Goal: Task Accomplishment & Management: Use online tool/utility

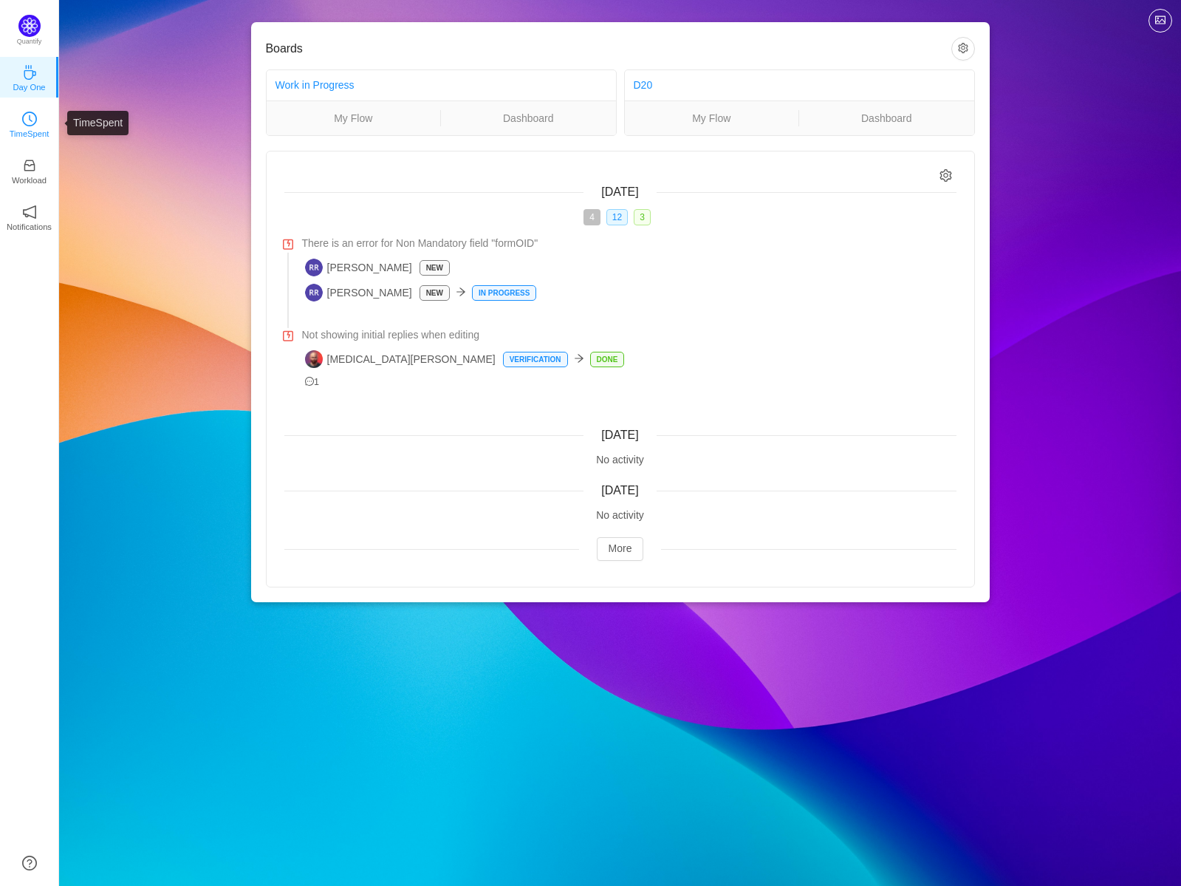
click at [22, 118] on link "TimeSpent" at bounding box center [29, 123] width 15 height 15
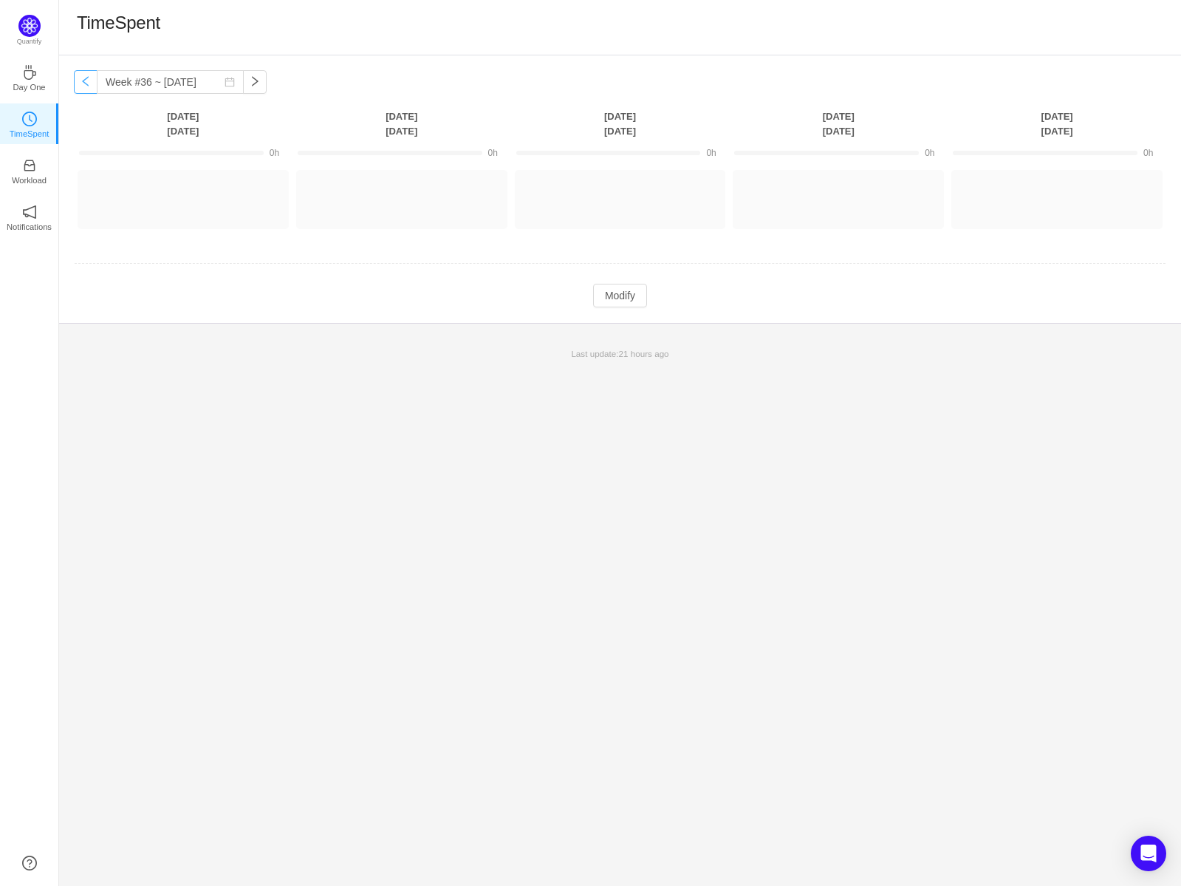
click at [87, 80] on button "button" at bounding box center [86, 82] width 24 height 24
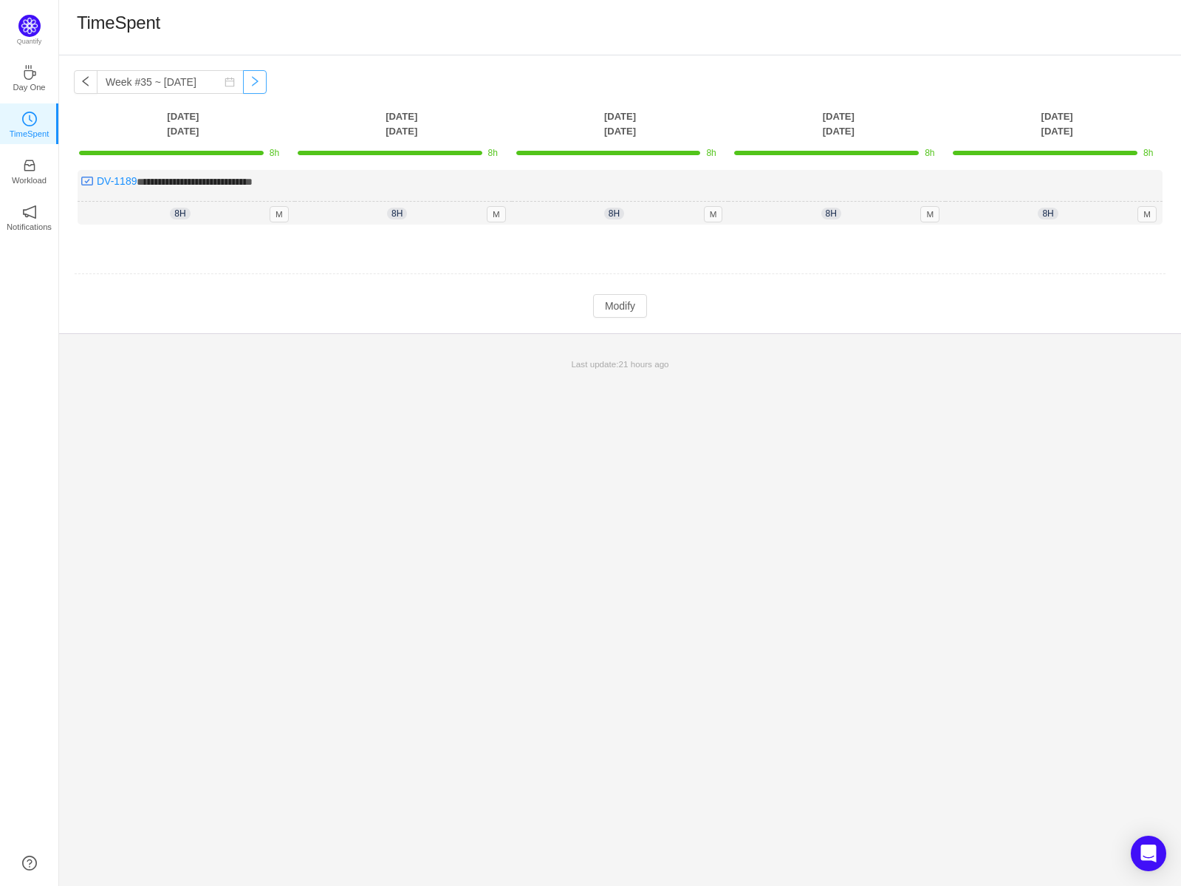
click at [243, 81] on button "button" at bounding box center [255, 82] width 24 height 24
type input "Week #36 ~ [DATE]"
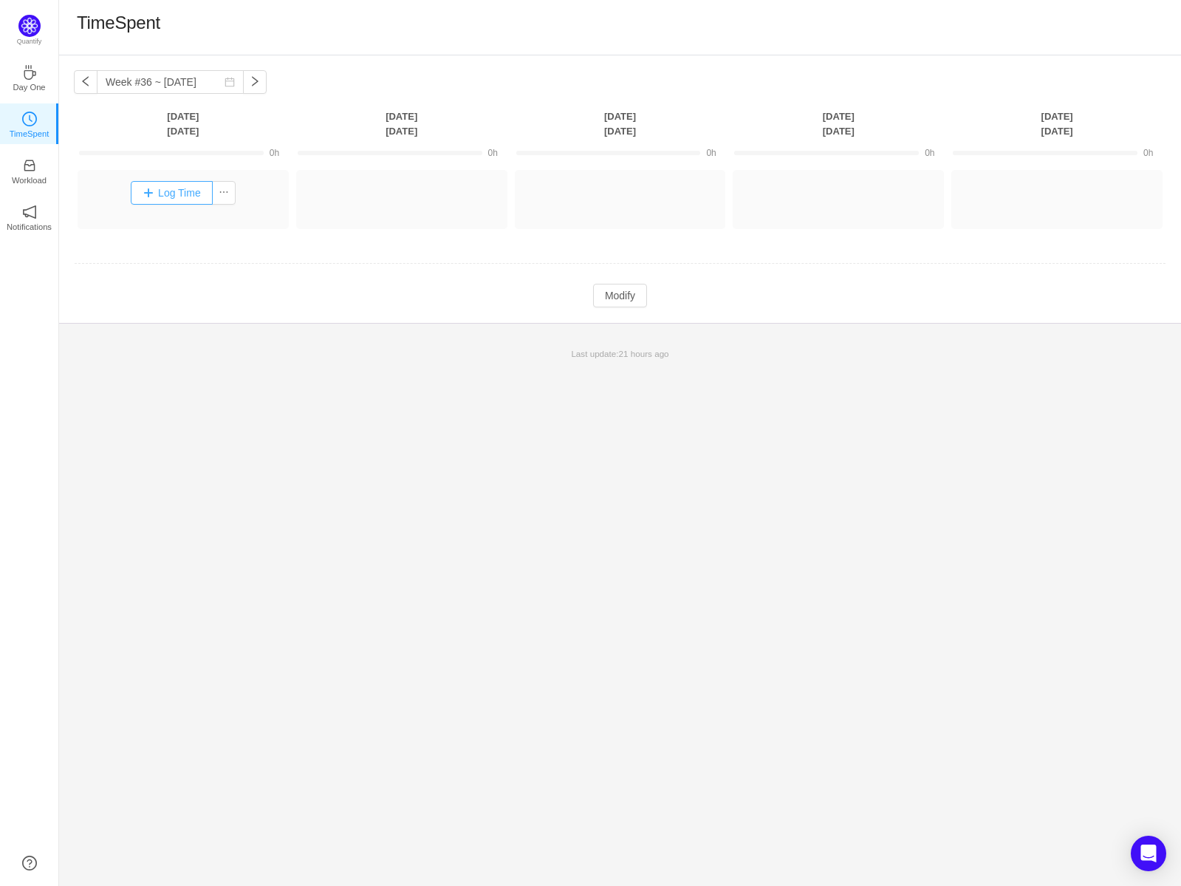
click at [175, 190] on button "Log Time" at bounding box center [172, 193] width 82 height 24
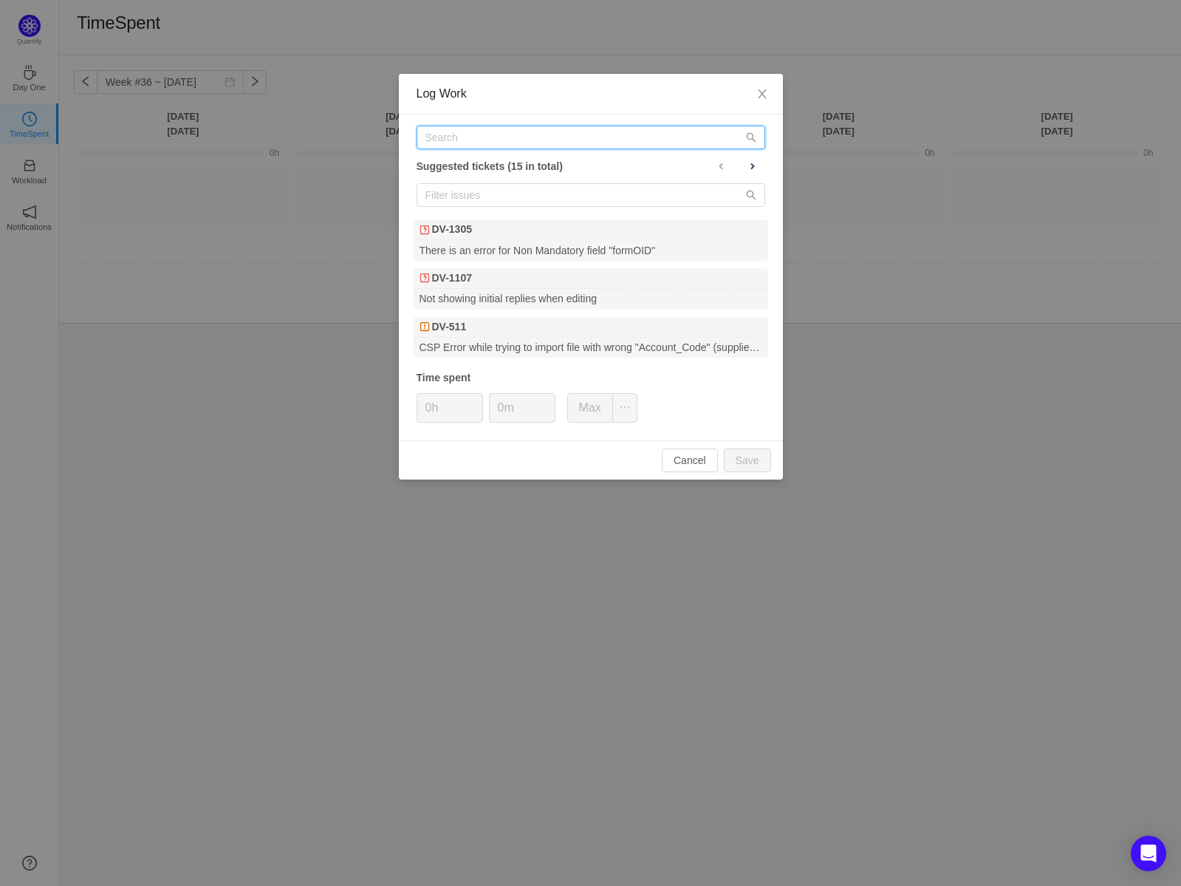
click at [510, 132] on input "text" at bounding box center [591, 138] width 349 height 24
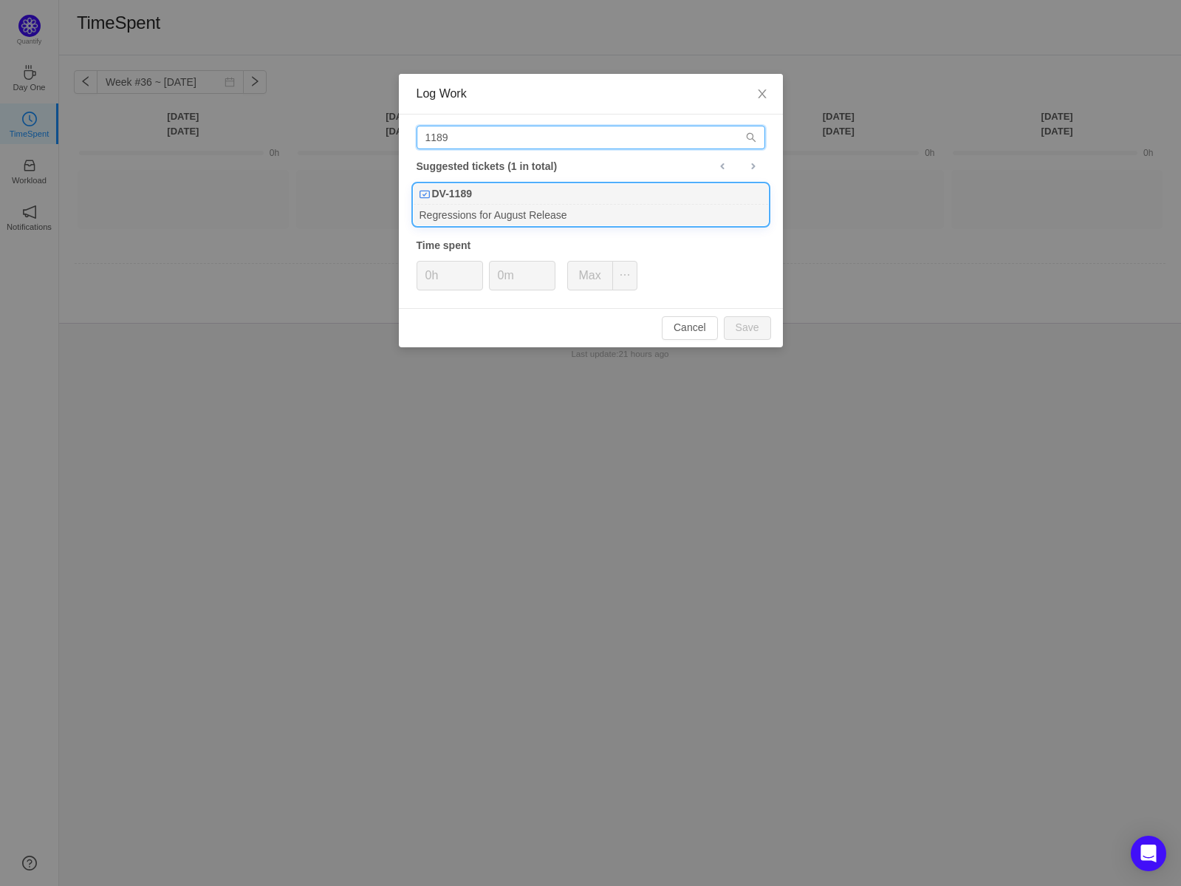
type input "1189"
click at [468, 205] on div "Regressions for August Release" at bounding box center [591, 215] width 355 height 20
click at [746, 327] on button "Save" at bounding box center [747, 328] width 47 height 24
type input "0h"
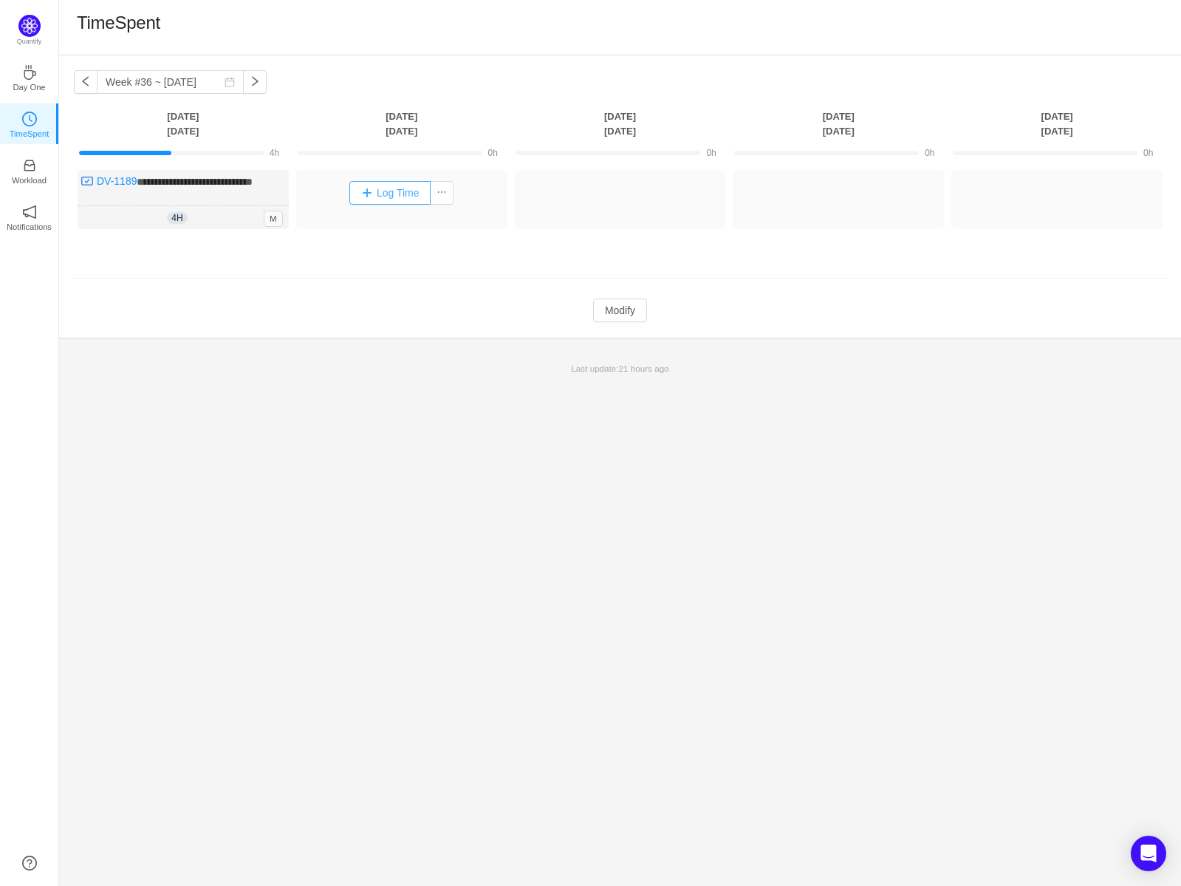
click at [372, 191] on button "Log Time" at bounding box center [390, 193] width 82 height 24
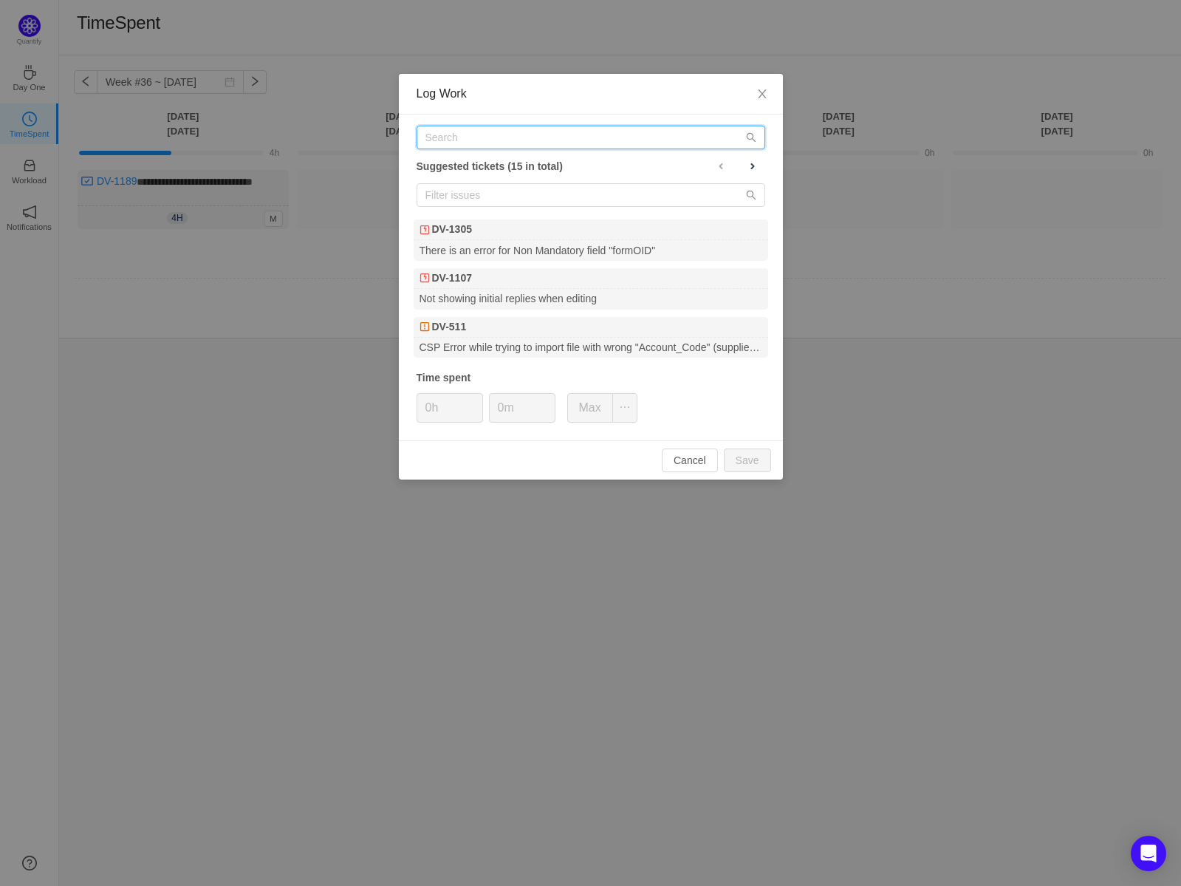
click at [495, 136] on input "text" at bounding box center [591, 138] width 349 height 24
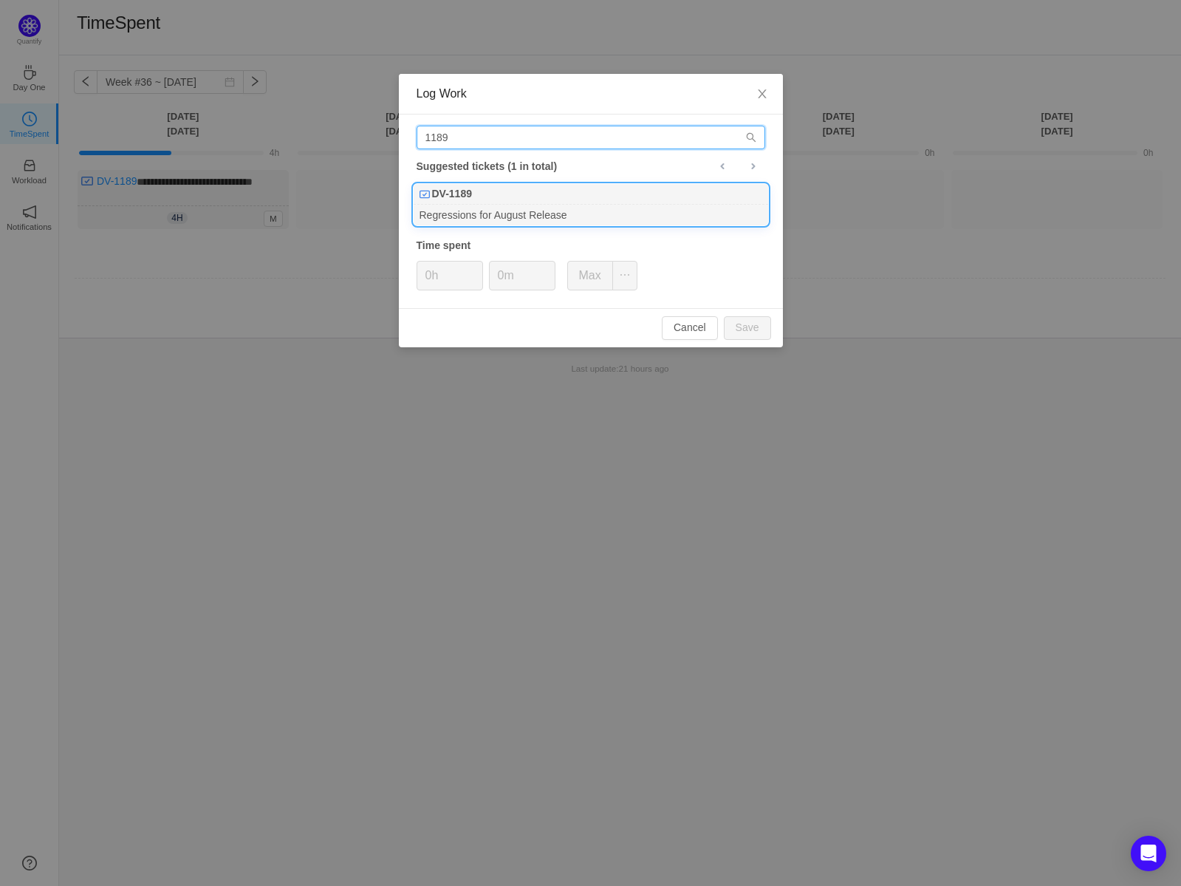
type input "1189"
click at [485, 199] on div "DV-1189" at bounding box center [591, 194] width 355 height 21
click at [759, 324] on button "Save" at bounding box center [747, 328] width 47 height 24
type input "0h"
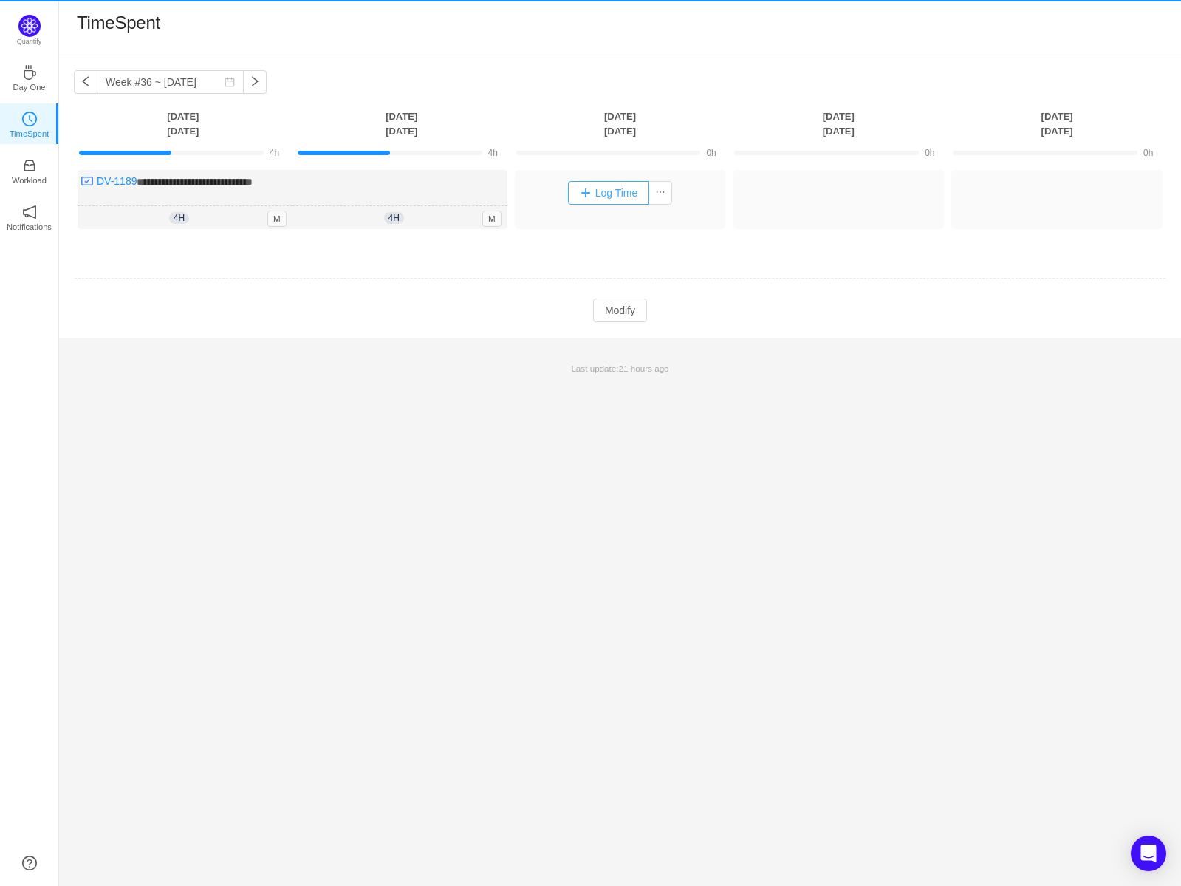
click at [588, 196] on button "Log Time" at bounding box center [609, 193] width 82 height 24
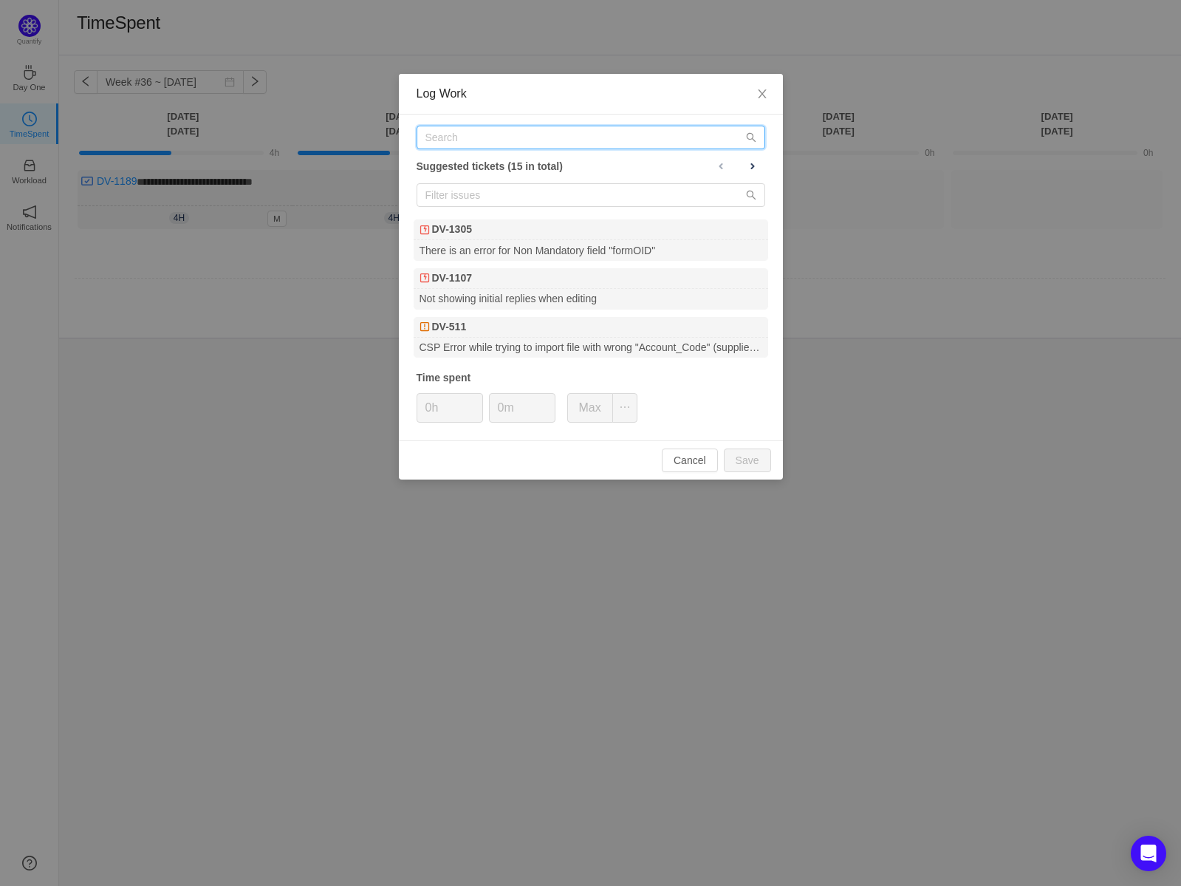
click at [524, 129] on input "text" at bounding box center [591, 138] width 349 height 24
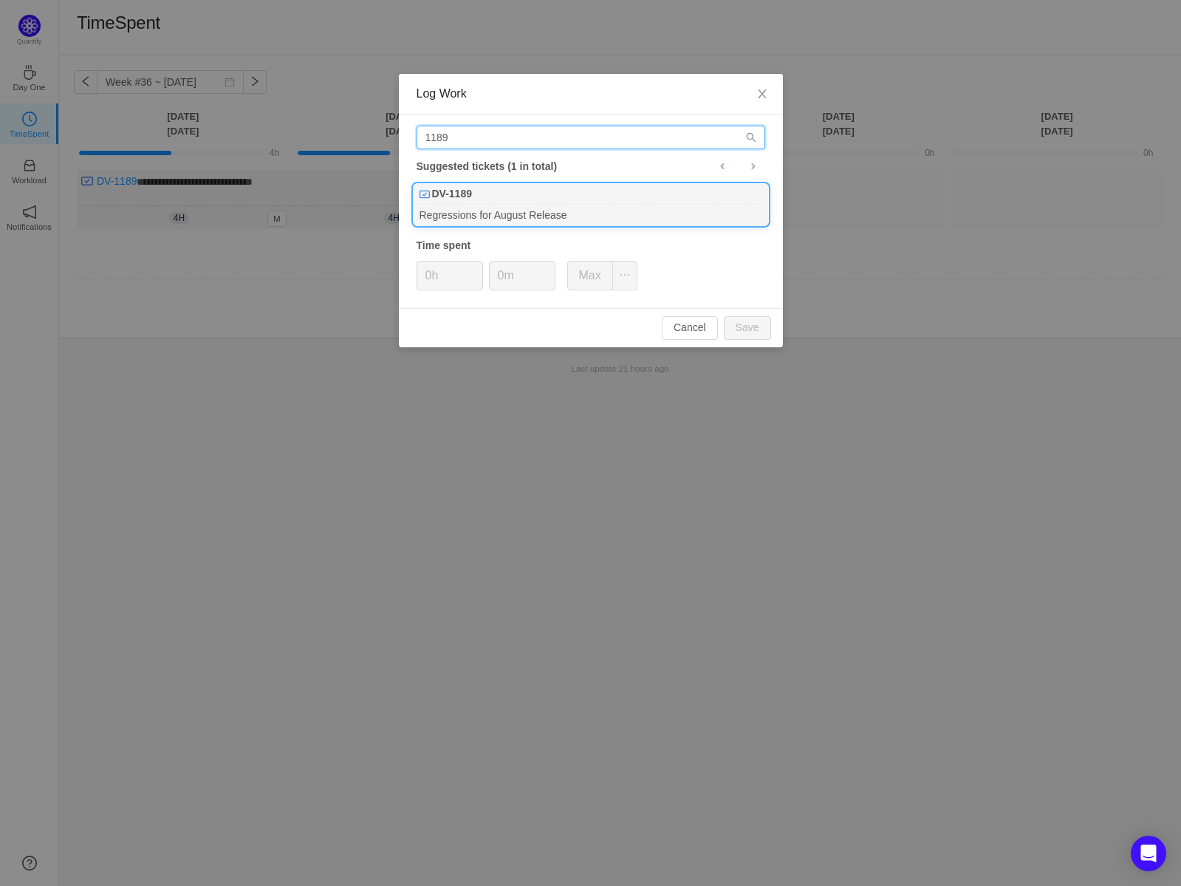
type input "1189"
click at [489, 191] on div "DV-1189" at bounding box center [591, 194] width 355 height 21
click at [748, 322] on button "Save" at bounding box center [747, 328] width 47 height 24
type input "0h"
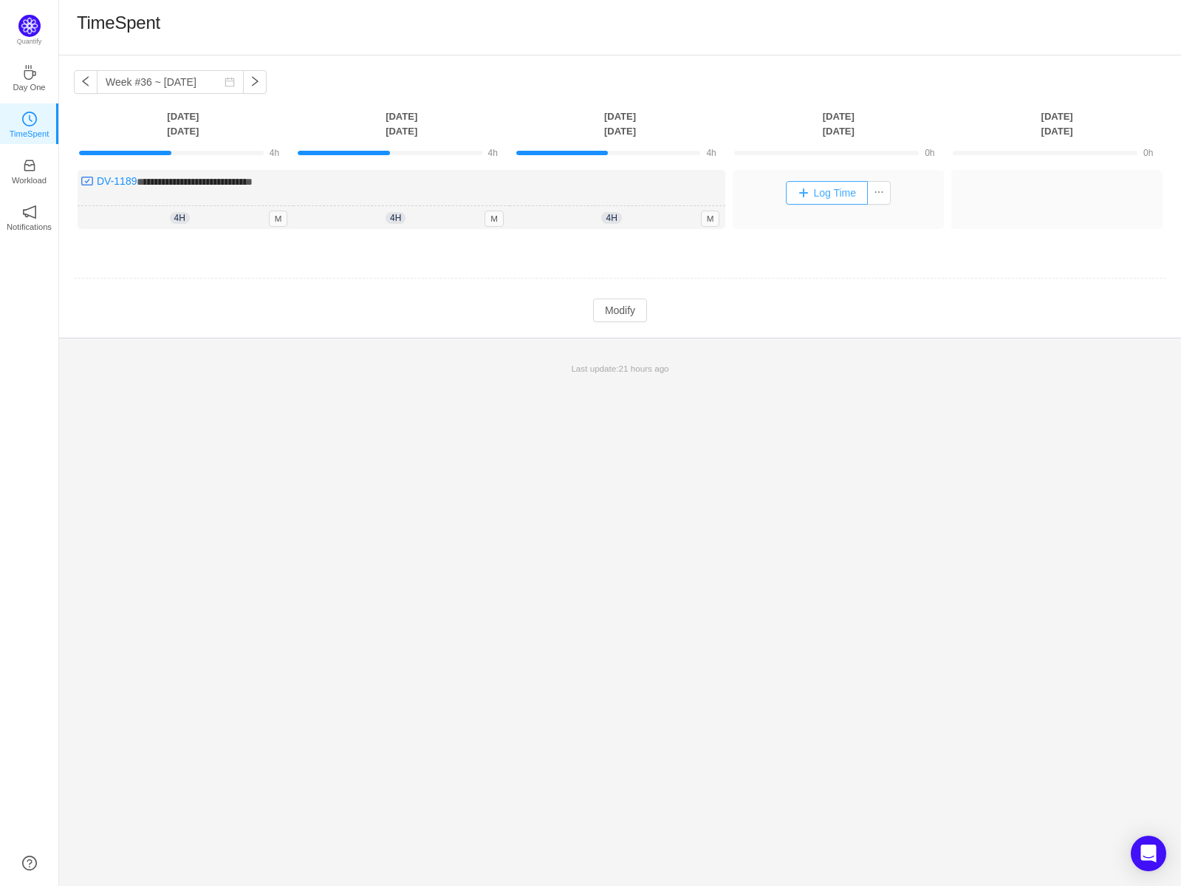
click at [802, 191] on button "Log Time" at bounding box center [827, 193] width 82 height 24
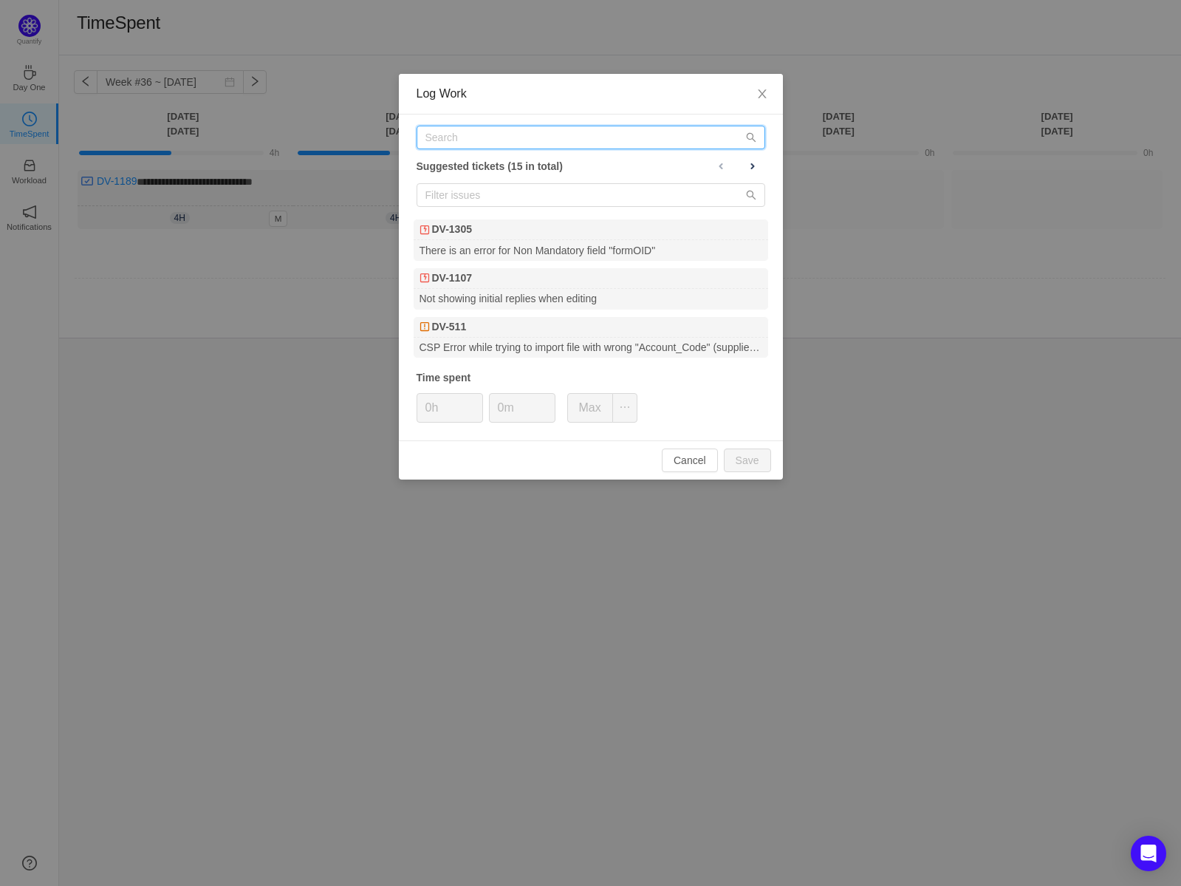
click at [493, 140] on input "text" at bounding box center [591, 138] width 349 height 24
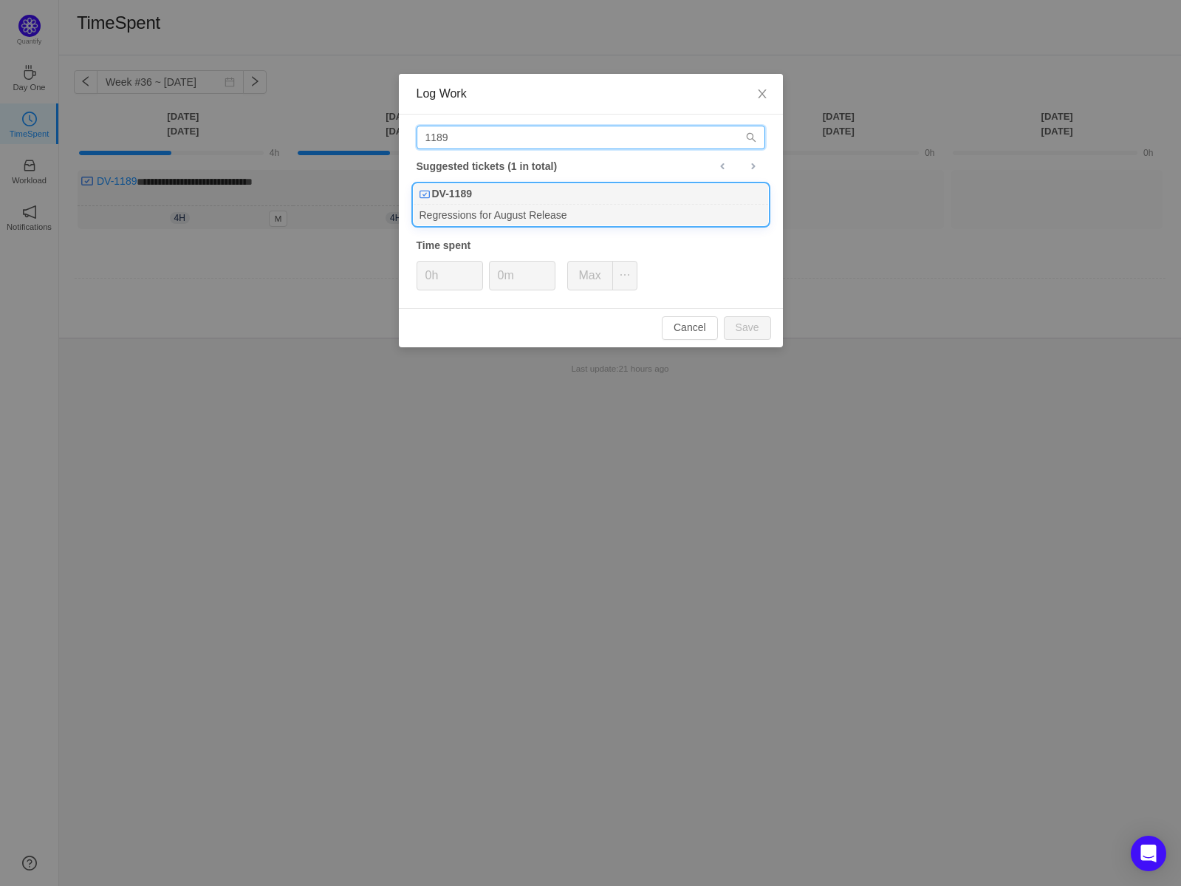
type input "1189"
click at [471, 202] on div "DV-1189" at bounding box center [591, 194] width 355 height 21
click at [741, 326] on button "Save" at bounding box center [747, 328] width 47 height 24
type input "0h"
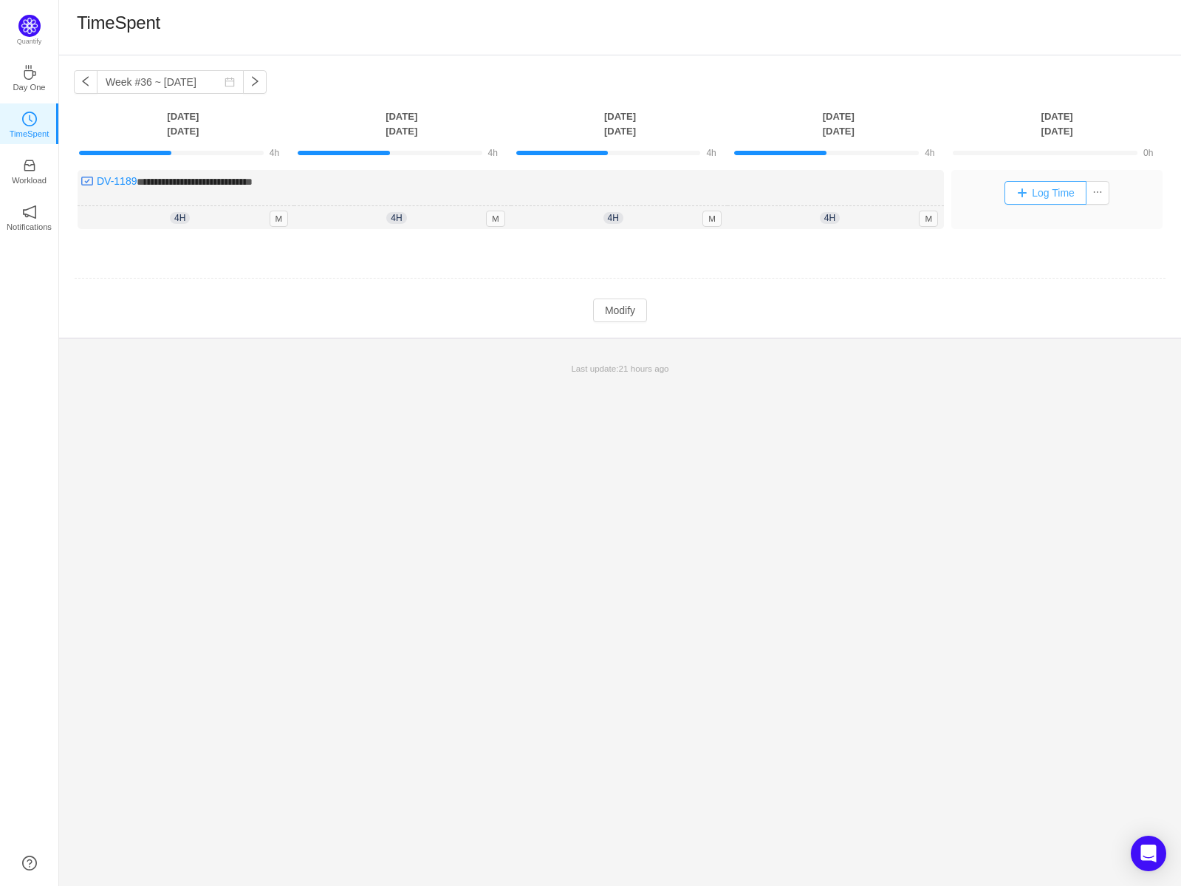
click at [1027, 195] on button "Log Time" at bounding box center [1046, 193] width 82 height 24
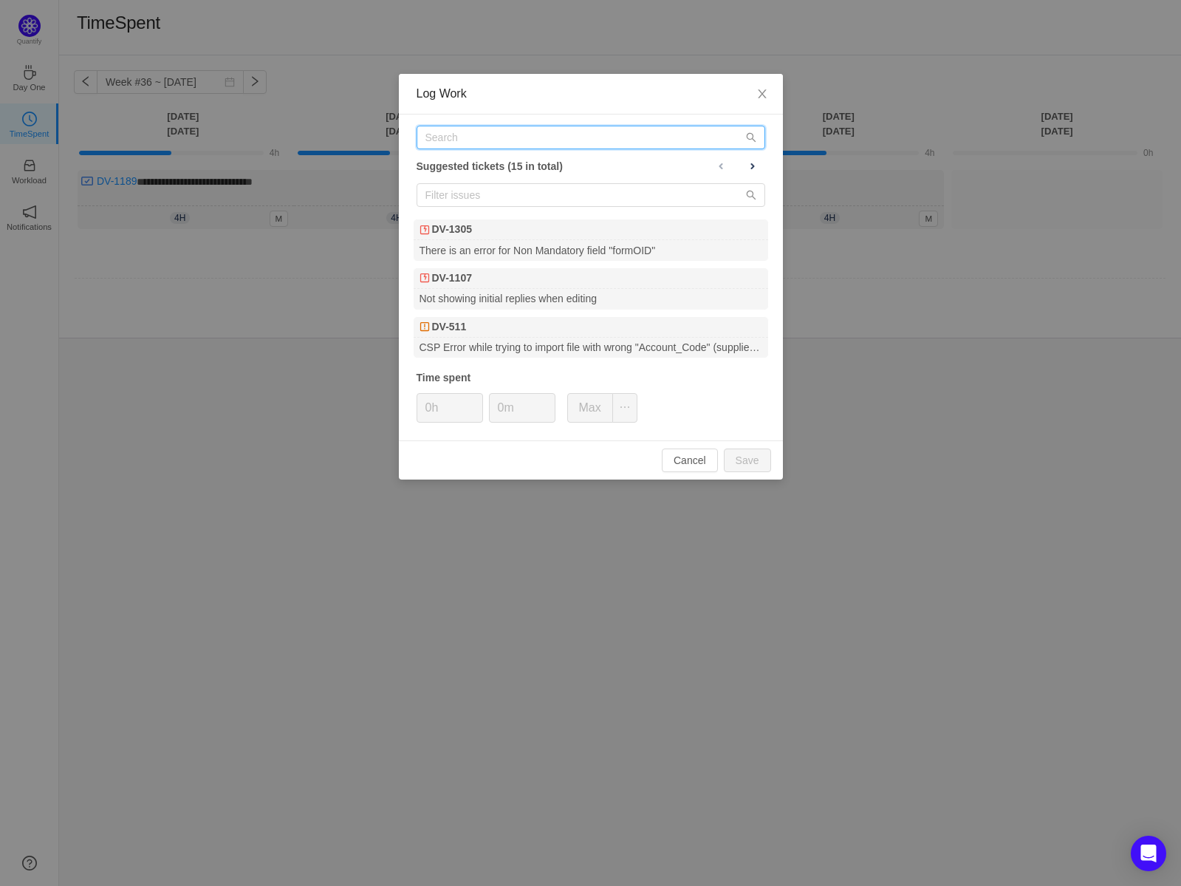
click at [490, 139] on input "text" at bounding box center [591, 138] width 349 height 24
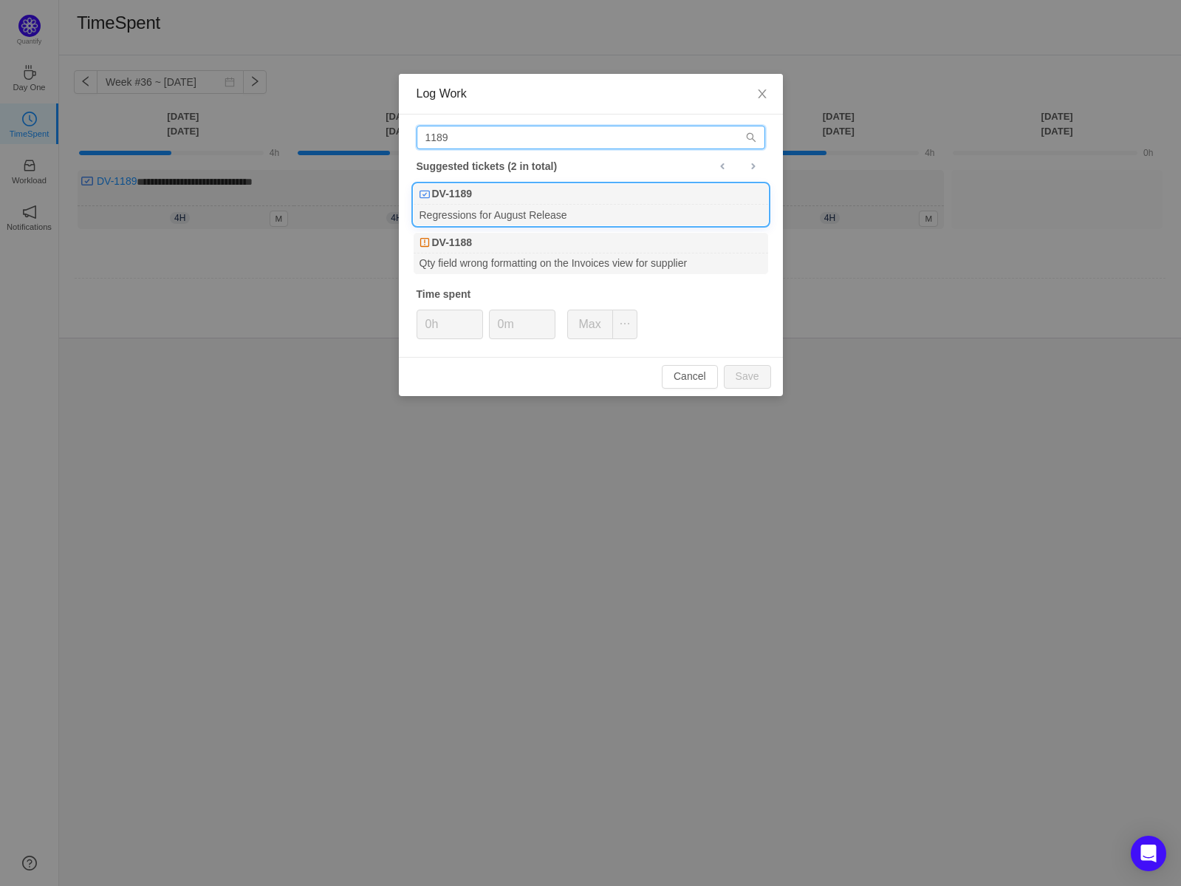
type input "1189"
click at [479, 200] on div "DV-1189" at bounding box center [591, 194] width 355 height 21
click at [756, 370] on button "Save" at bounding box center [747, 377] width 47 height 24
type input "0h"
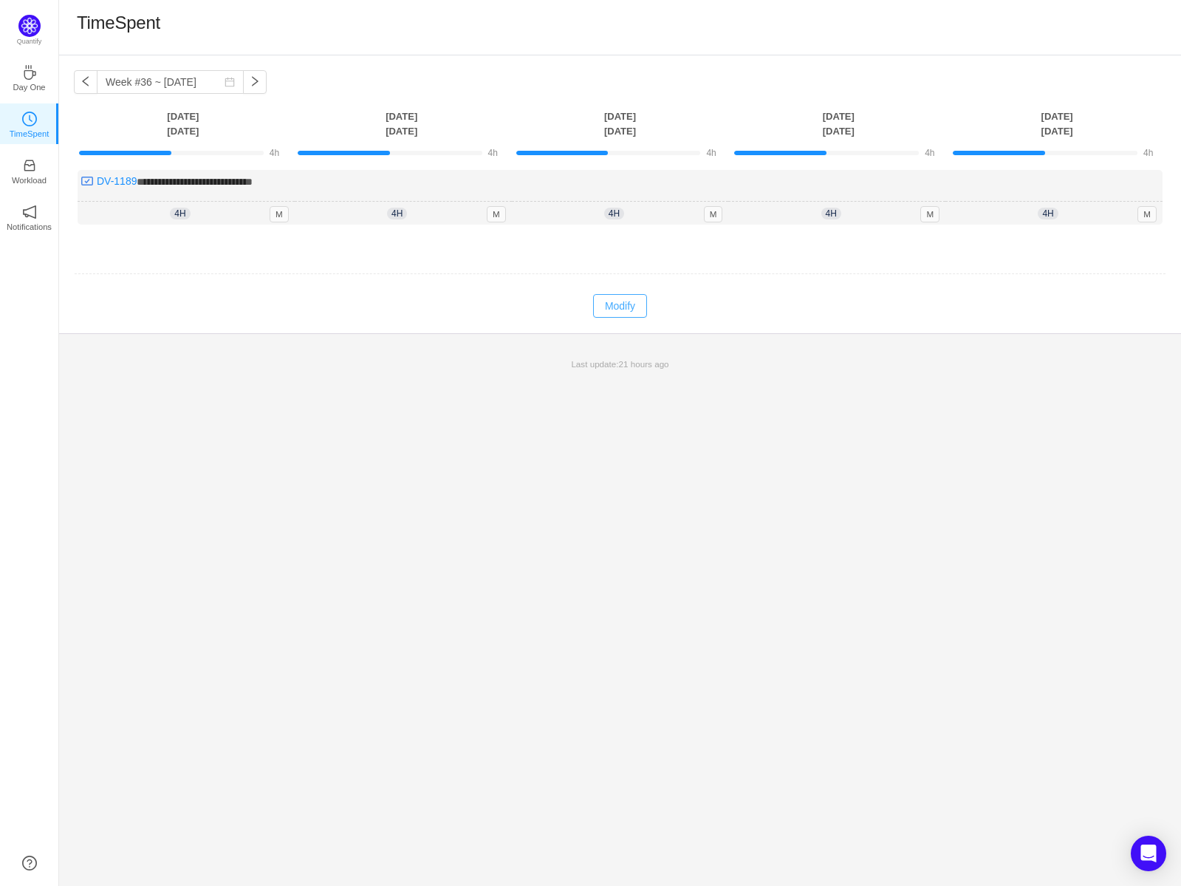
click at [641, 301] on button "Modify" at bounding box center [620, 306] width 54 height 24
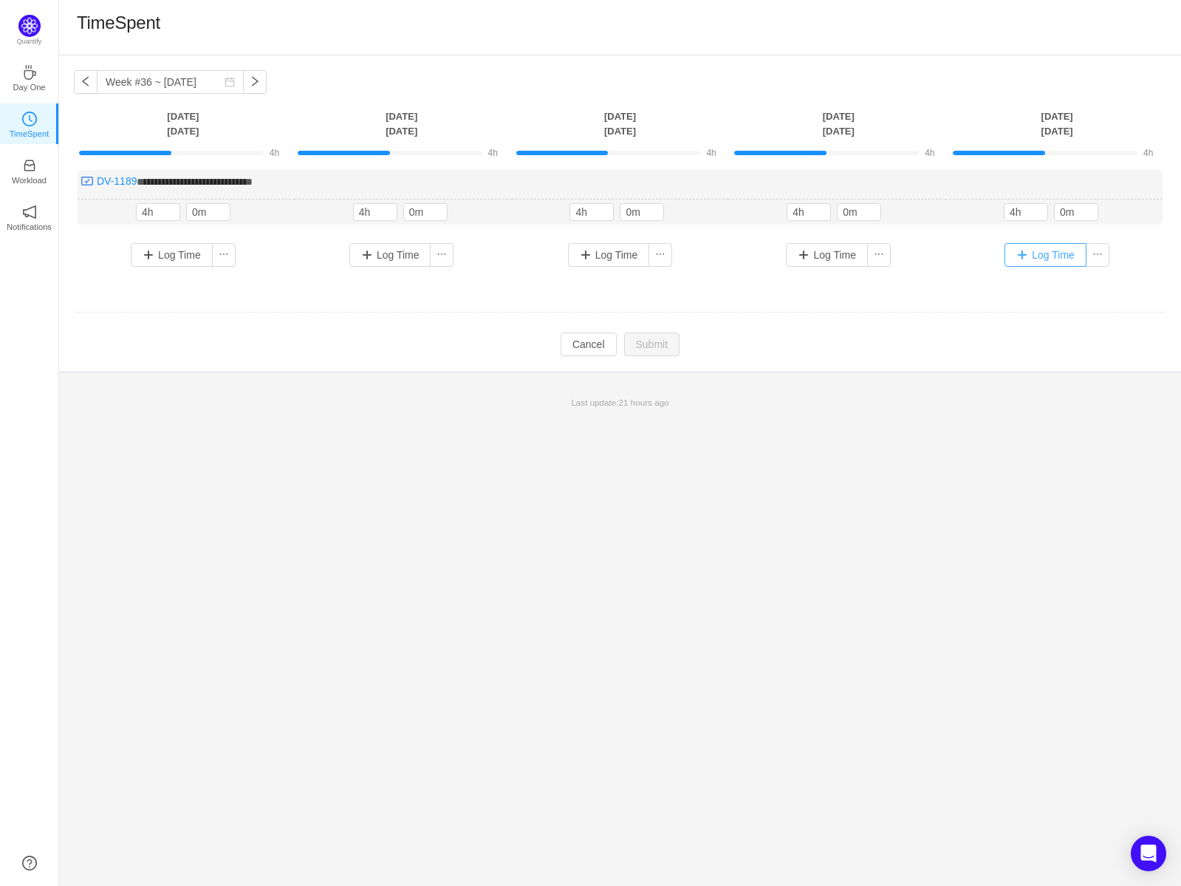
click at [1024, 253] on button "Log Time" at bounding box center [1046, 255] width 82 height 24
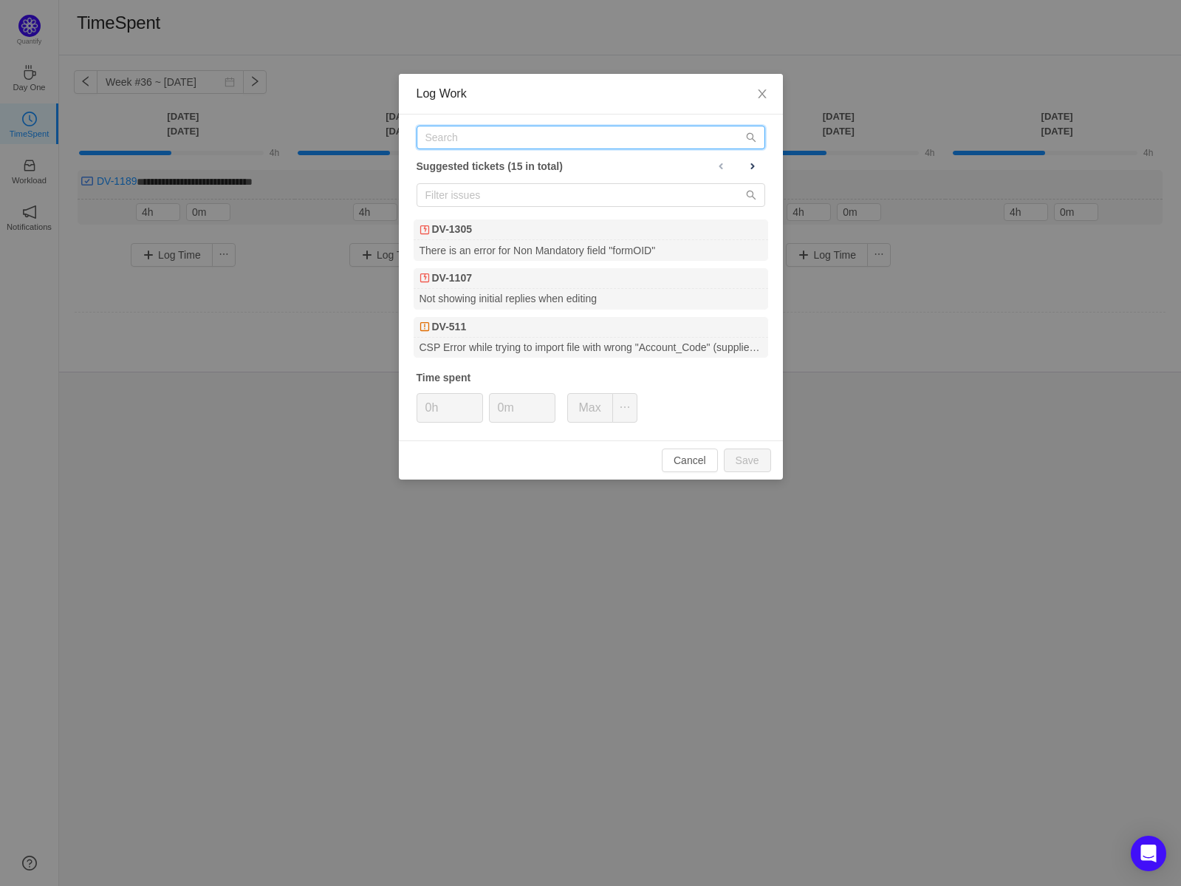
click at [568, 140] on input "text" at bounding box center [591, 138] width 349 height 24
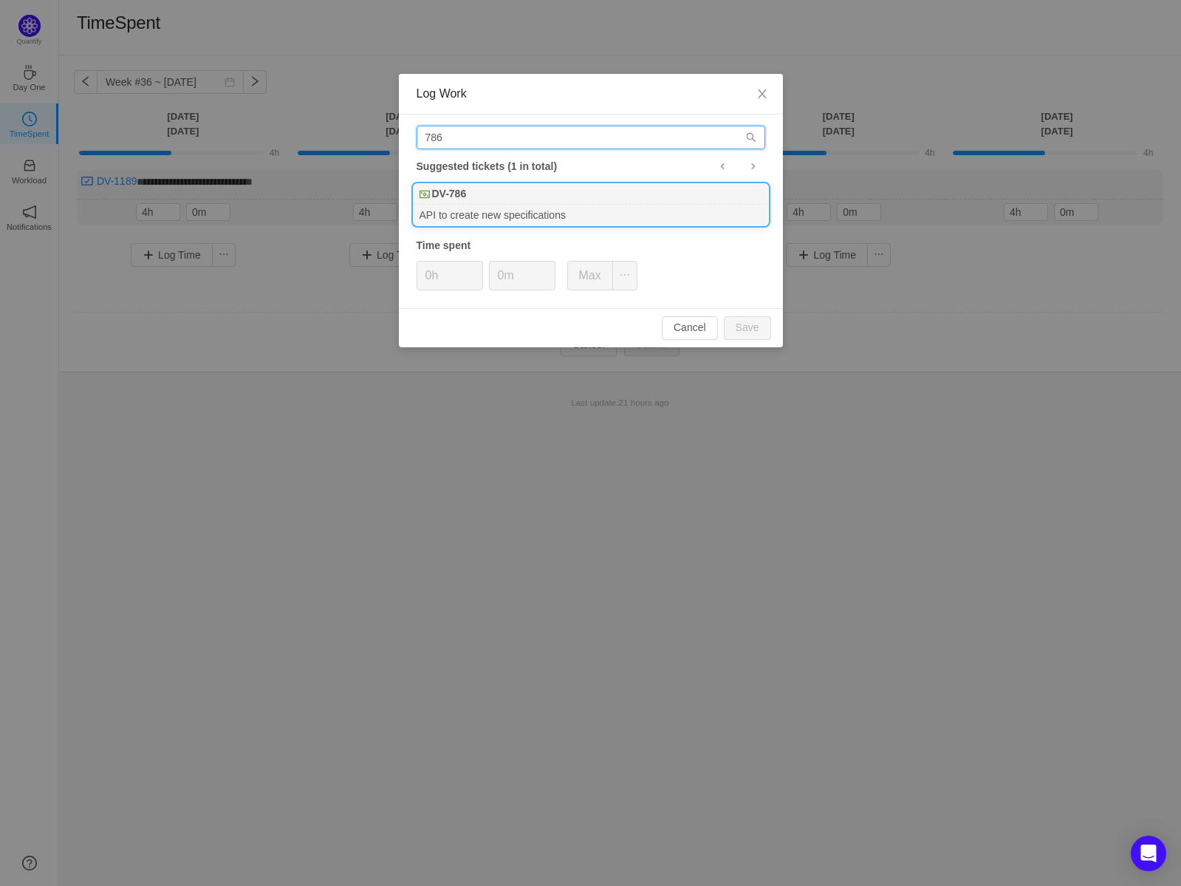
type input "786"
click at [504, 196] on div "DV-786" at bounding box center [591, 194] width 355 height 21
click at [756, 324] on button "Save" at bounding box center [747, 328] width 47 height 24
type input "0h"
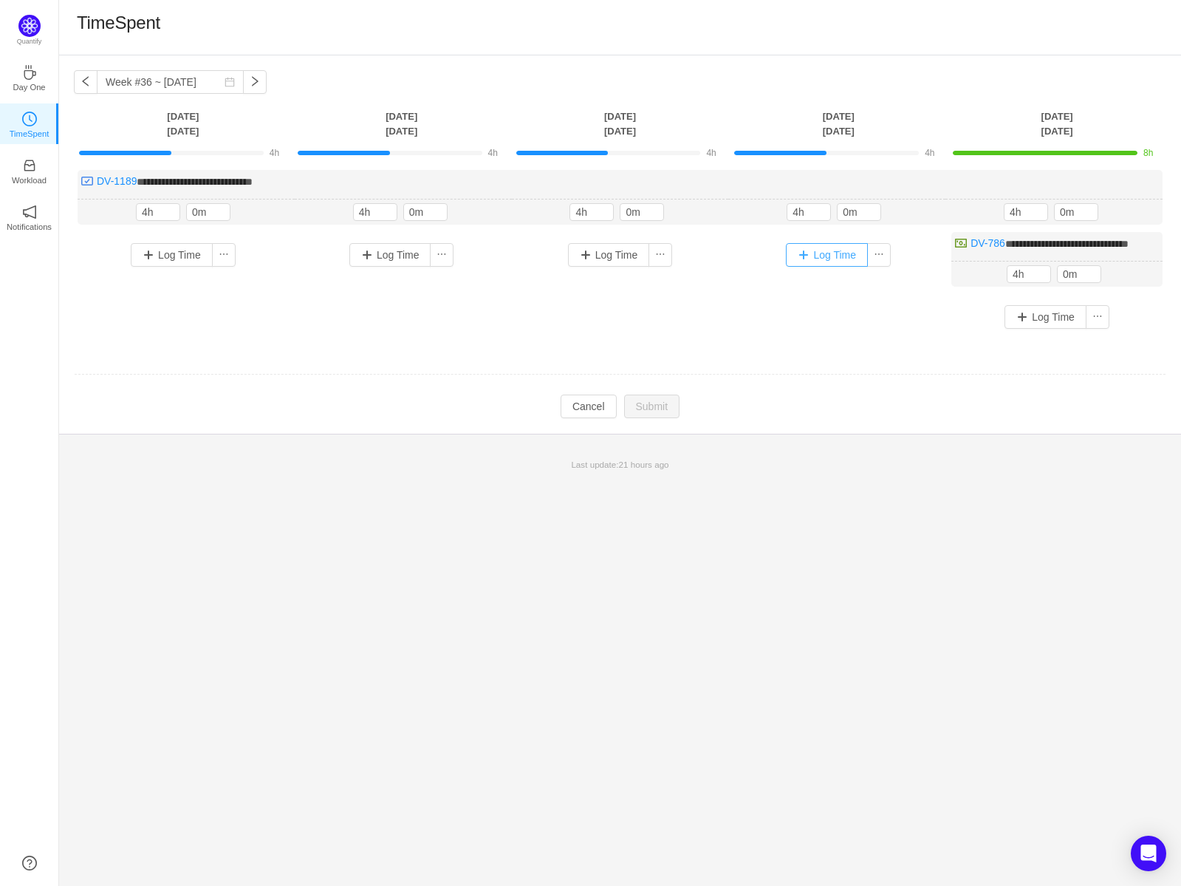
click at [806, 256] on button "Log Time" at bounding box center [827, 255] width 82 height 24
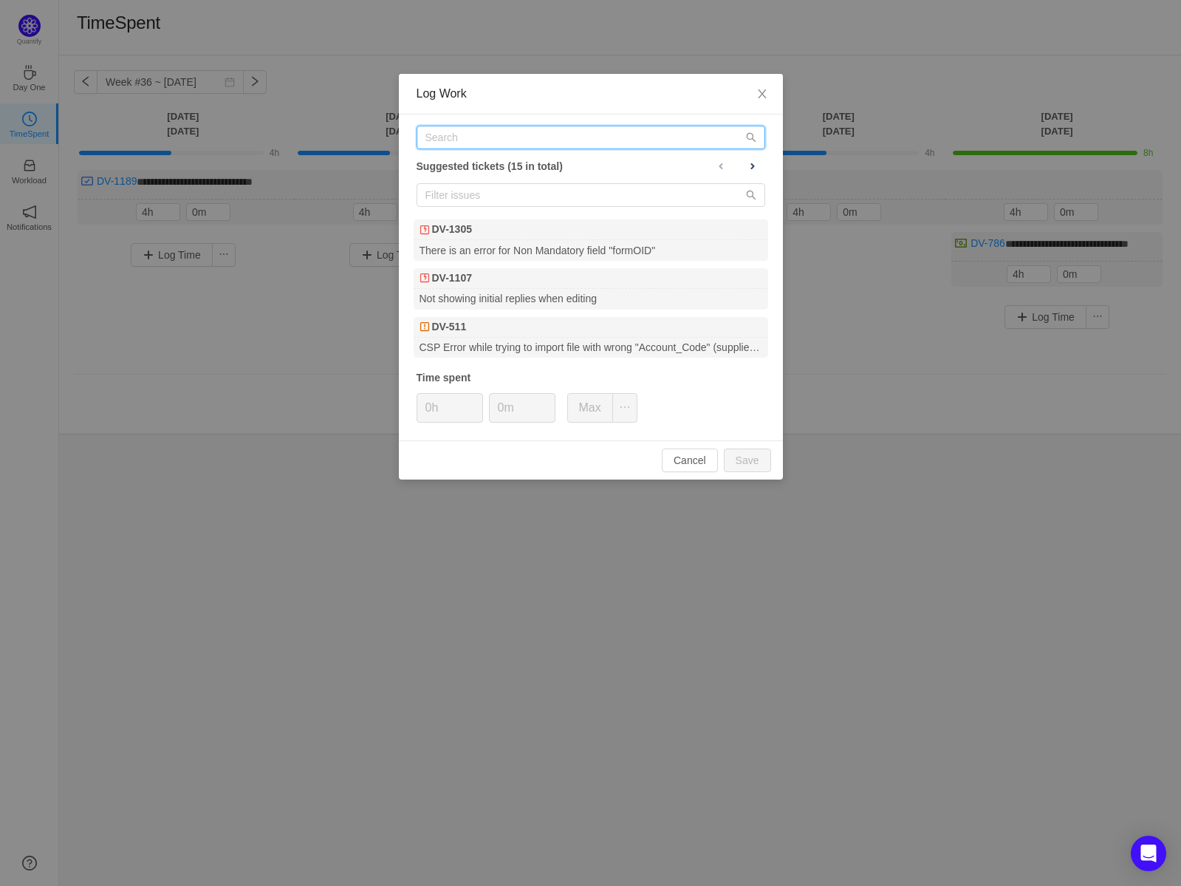
click at [483, 132] on input "text" at bounding box center [591, 138] width 349 height 24
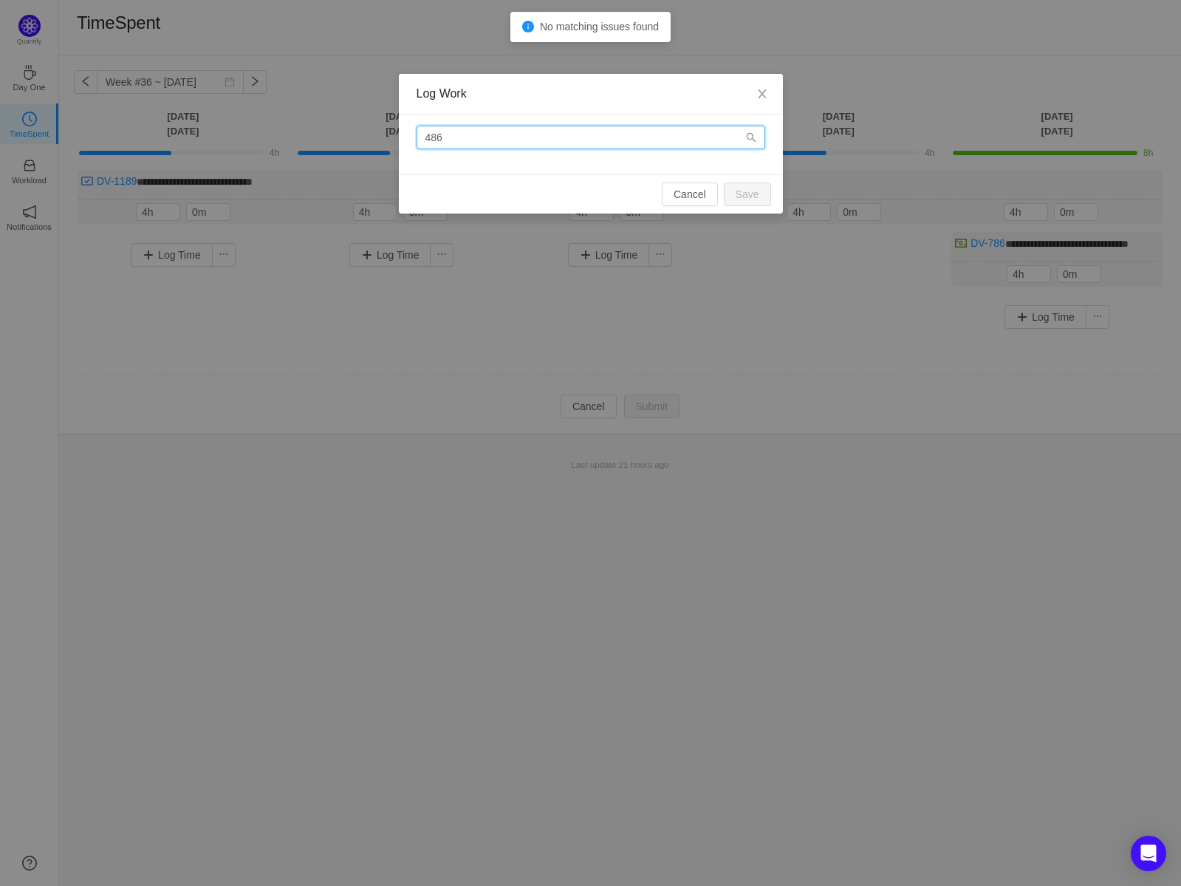
drag, startPoint x: 461, startPoint y: 132, endPoint x: 253, endPoint y: 120, distance: 208.6
click at [253, 120] on div "Log Work 486 Cancel Save" at bounding box center [590, 443] width 1181 height 886
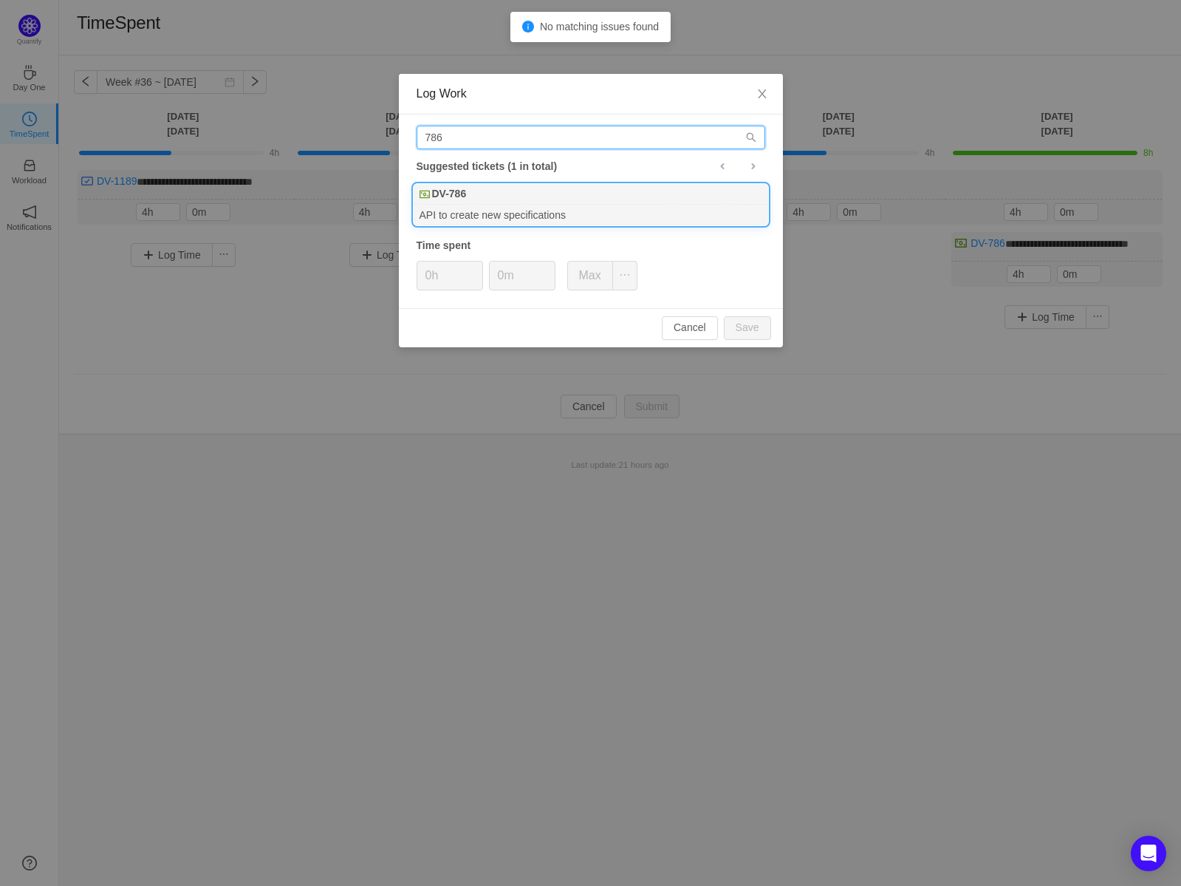
type input "786"
click at [485, 197] on div "DV-786" at bounding box center [591, 194] width 355 height 21
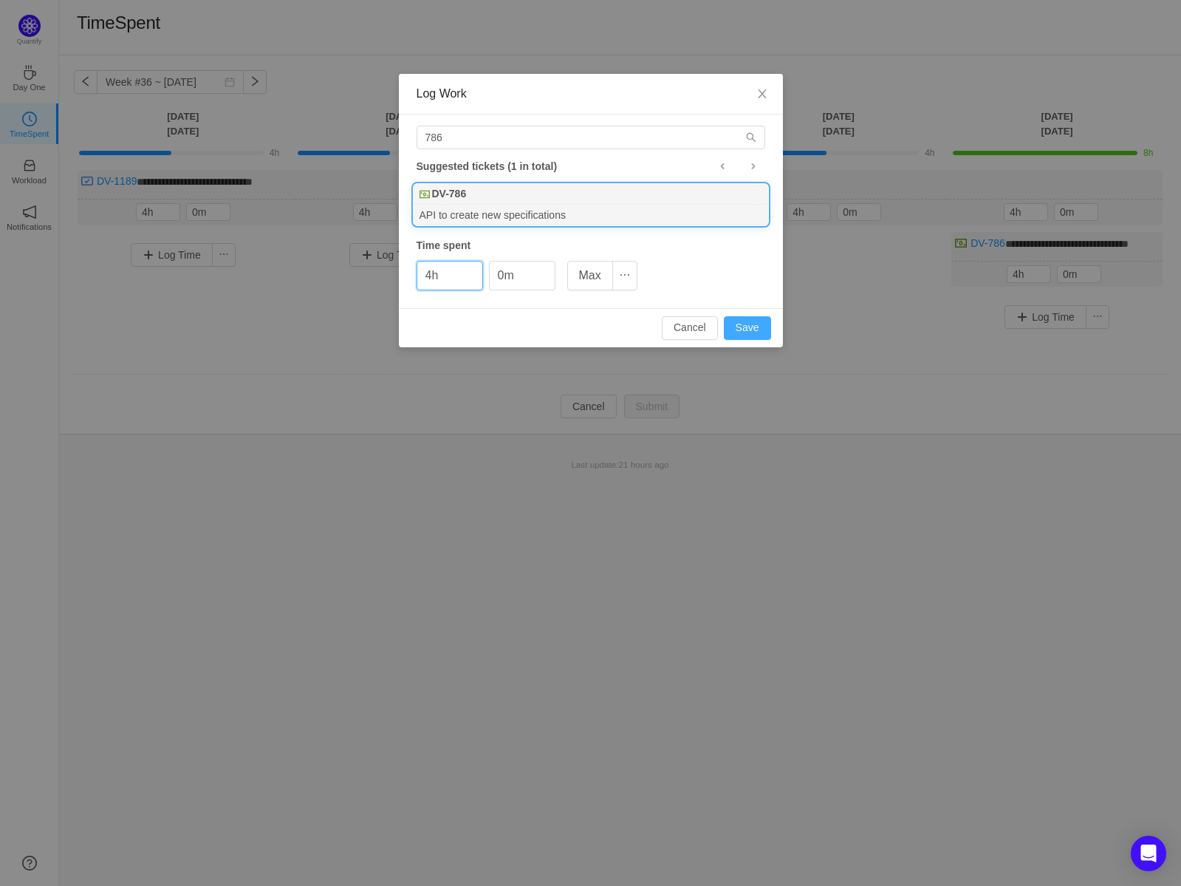
click at [746, 334] on button "Save" at bounding box center [747, 328] width 47 height 24
type input "0h"
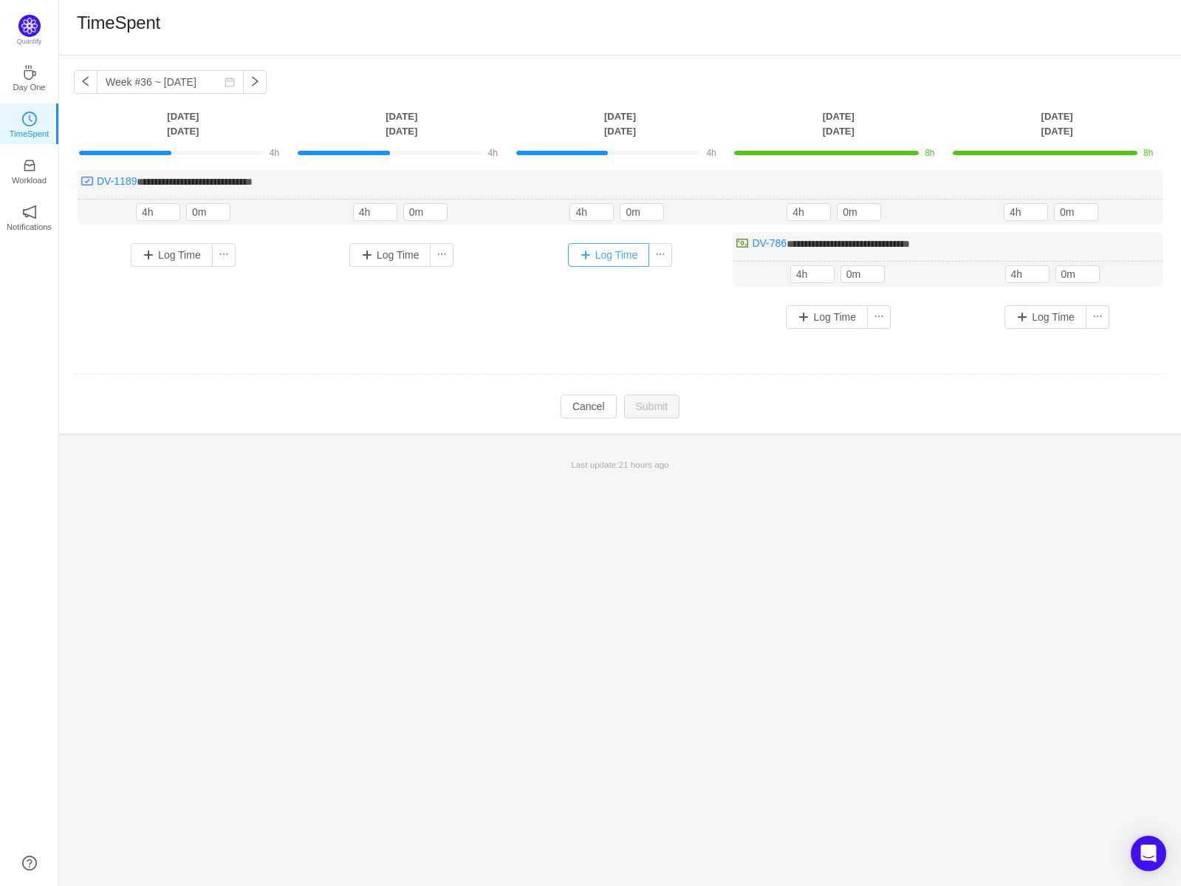
click at [584, 253] on button "Log Time" at bounding box center [609, 255] width 82 height 24
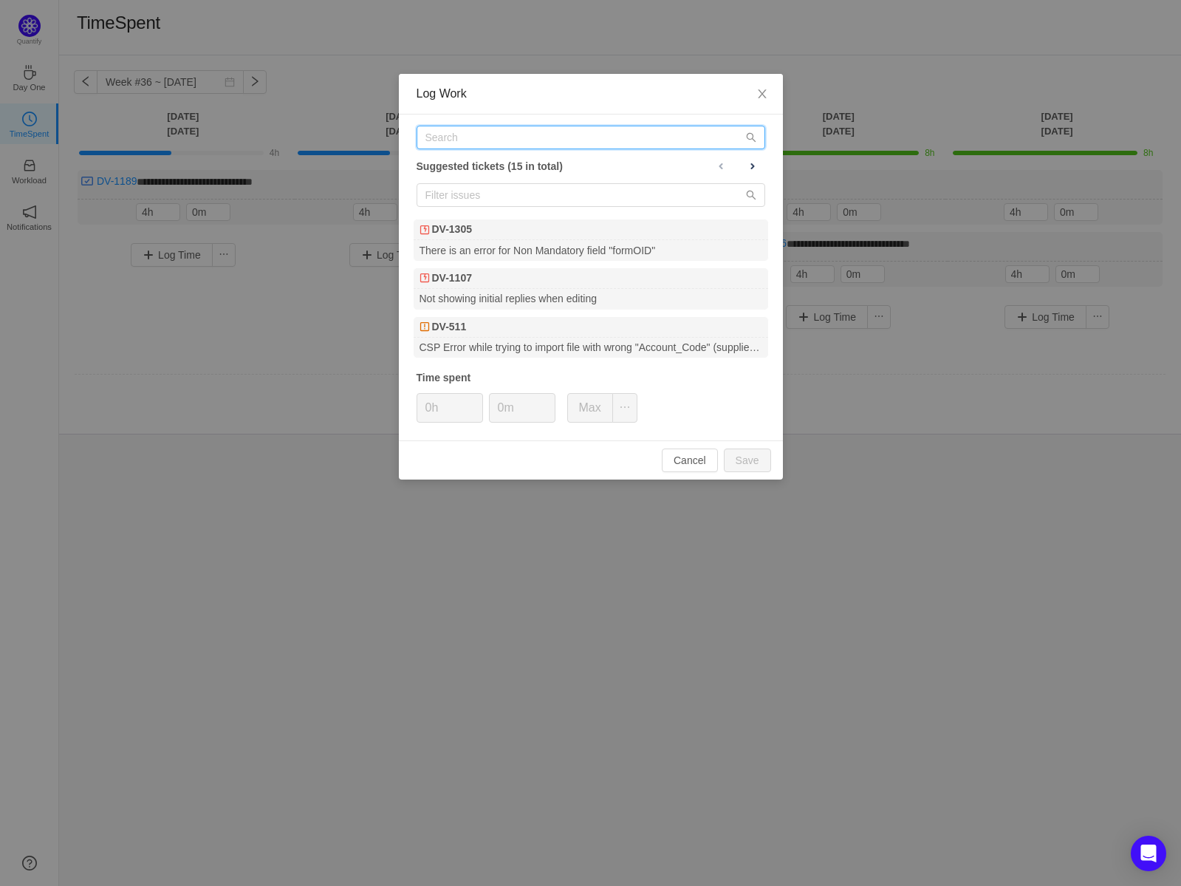
click at [484, 134] on input "text" at bounding box center [591, 138] width 349 height 24
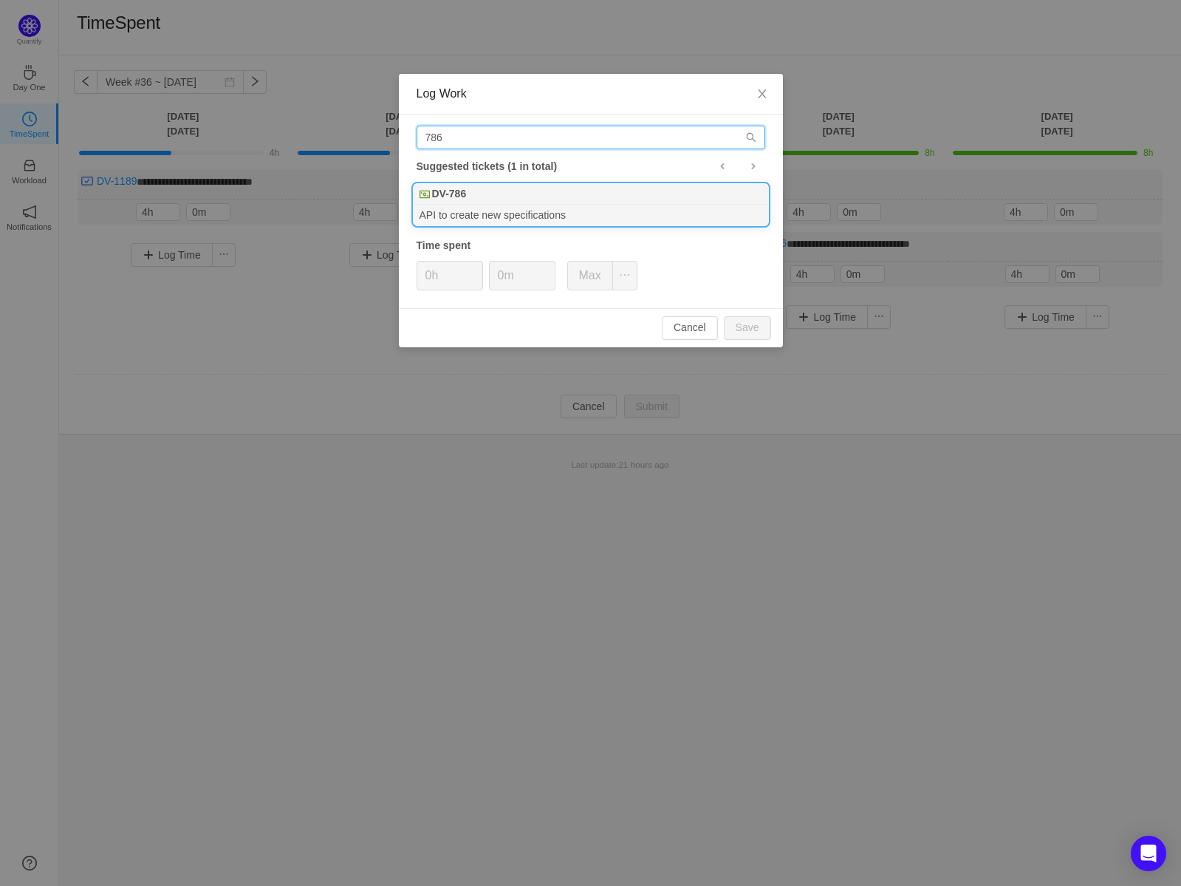
type input "786"
click at [476, 194] on div "DV-786" at bounding box center [591, 194] width 355 height 21
click at [751, 334] on button "Save" at bounding box center [747, 328] width 47 height 24
type input "0h"
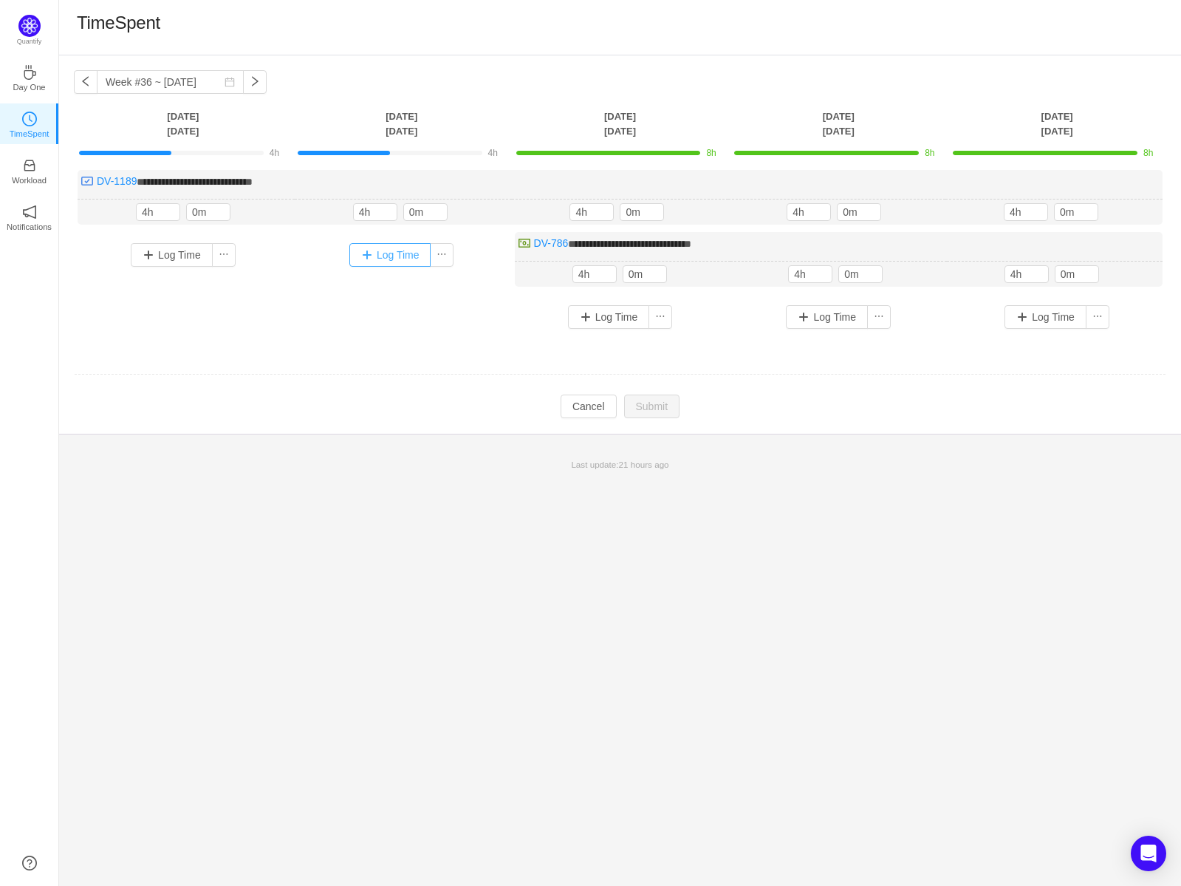
click at [372, 250] on button "Log Time" at bounding box center [390, 255] width 82 height 24
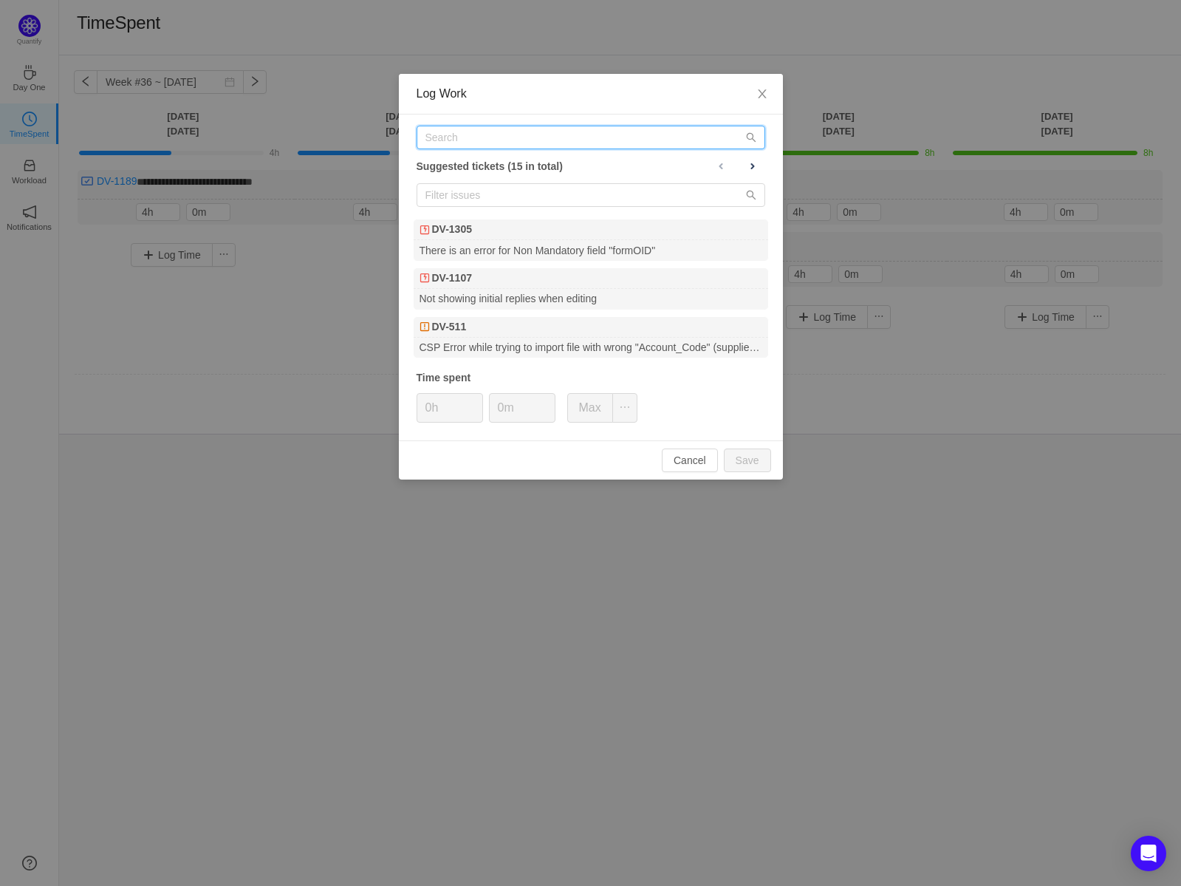
click at [533, 136] on input "text" at bounding box center [591, 138] width 349 height 24
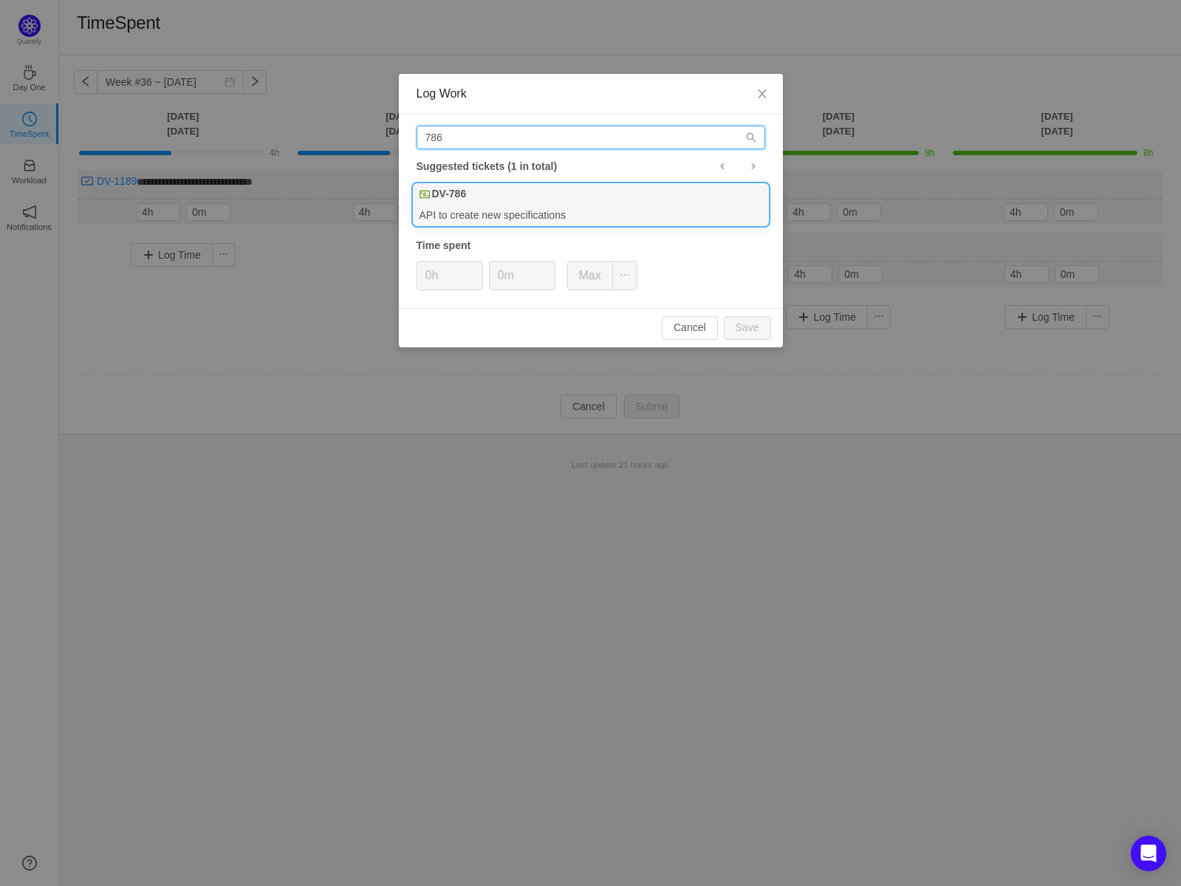
type input "786"
click at [509, 200] on div "DV-786" at bounding box center [591, 194] width 355 height 21
click at [741, 328] on button "Save" at bounding box center [747, 328] width 47 height 24
type input "0h"
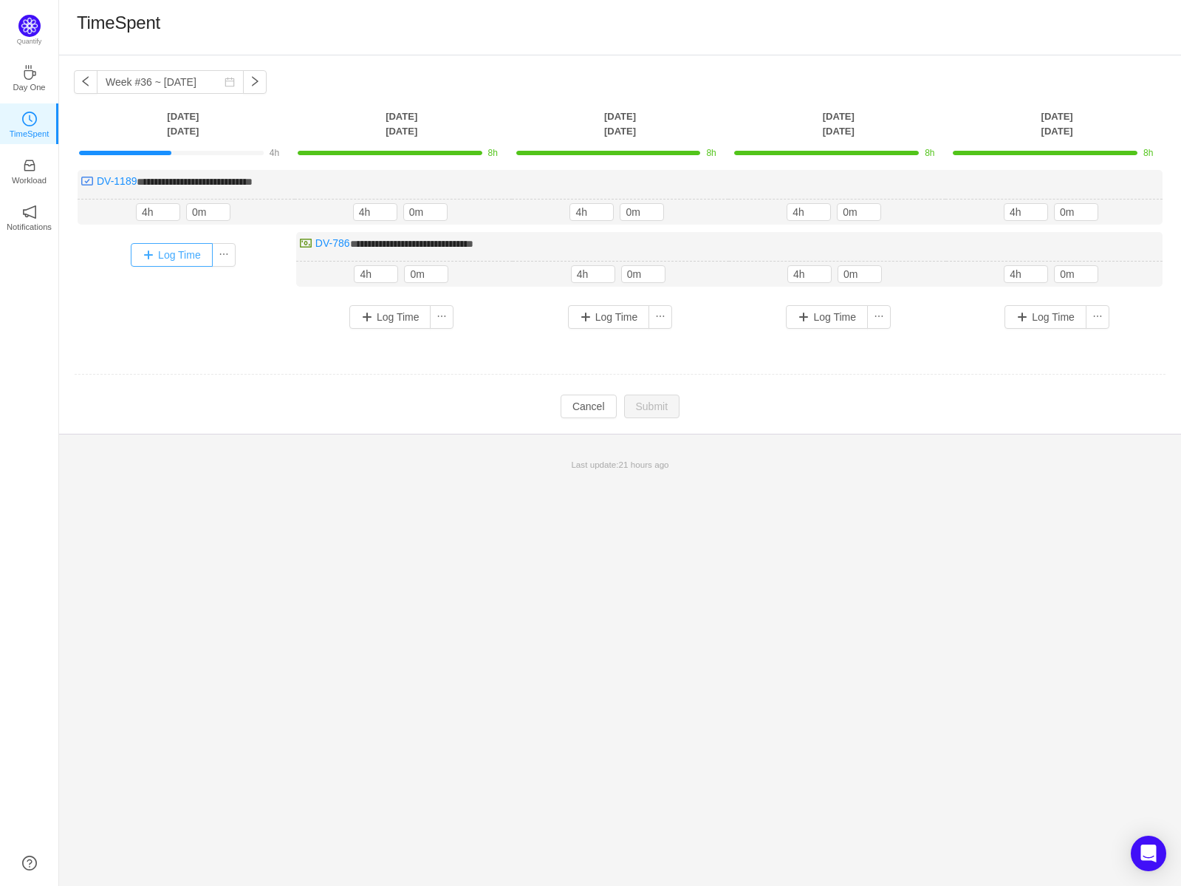
click at [154, 256] on button "Log Time" at bounding box center [172, 255] width 82 height 24
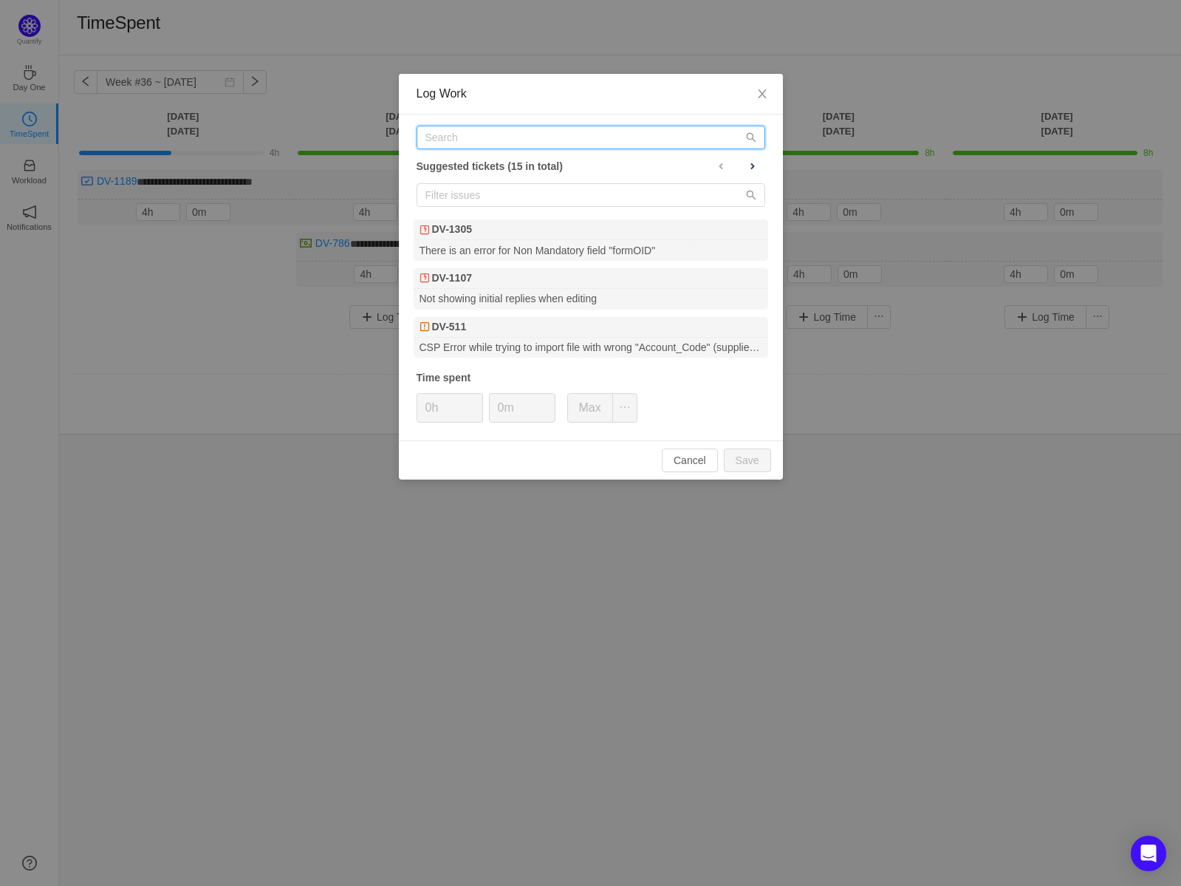
click at [493, 136] on input "text" at bounding box center [591, 138] width 349 height 24
type input "4"
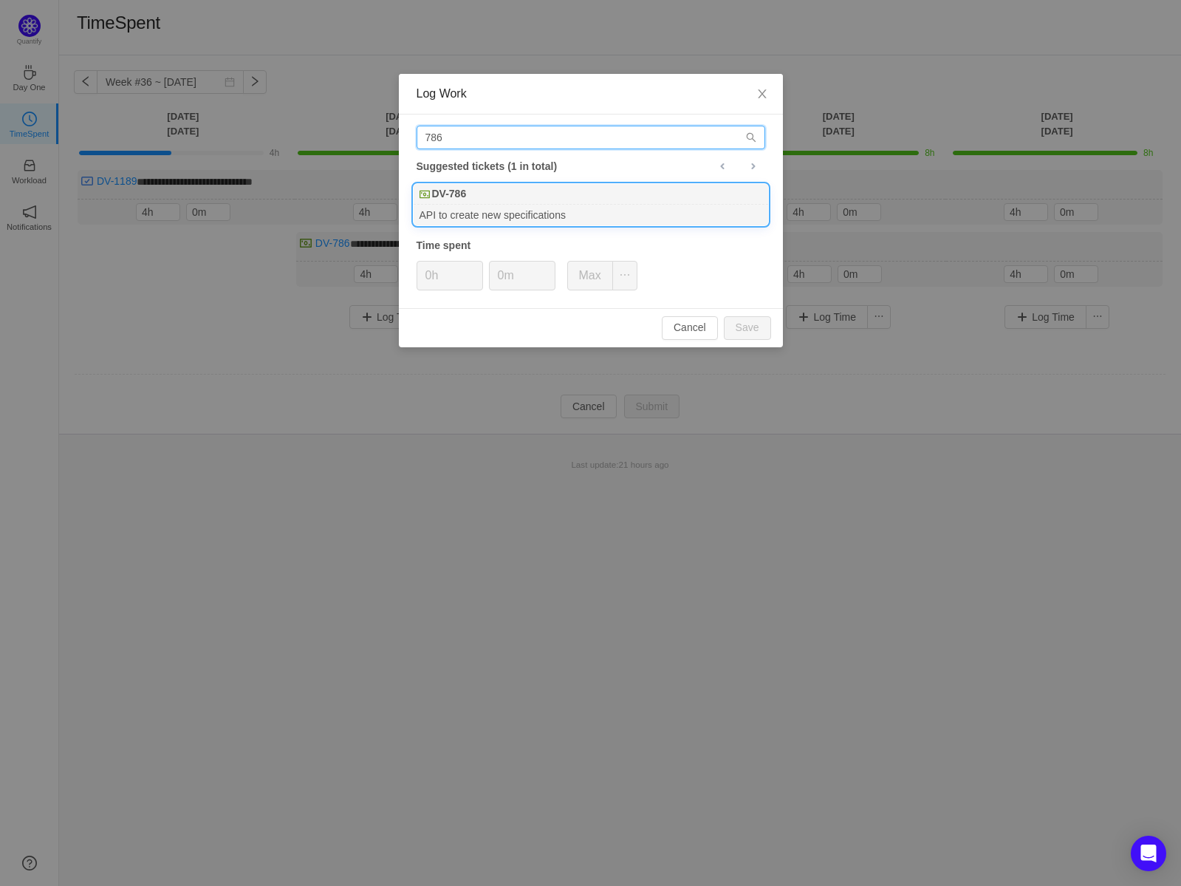
type input "786"
click at [468, 193] on div "DV-786" at bounding box center [591, 194] width 355 height 21
click at [730, 325] on button "Save" at bounding box center [747, 328] width 47 height 24
type input "0h"
